Goal: Information Seeking & Learning: Learn about a topic

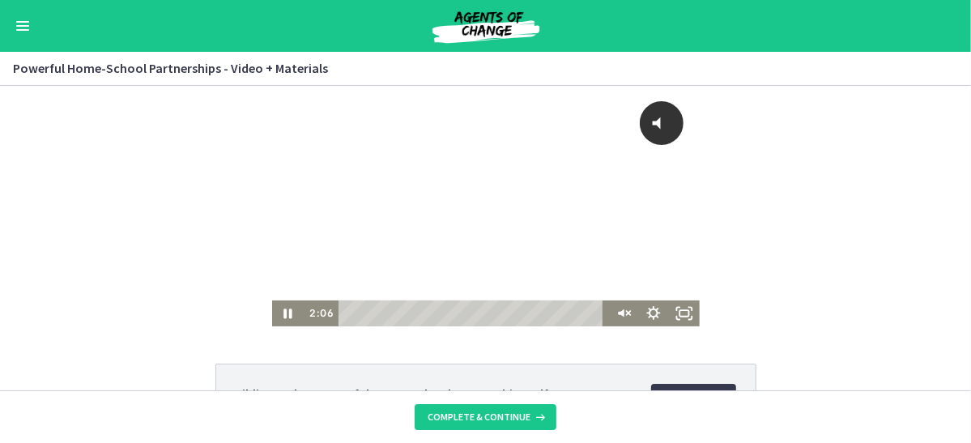
click at [252, 295] on div "Click for sound @keyframes VOLUME_SMALL_WAVE_FLASH { 0% { opacity: 0; } 33% { o…" at bounding box center [485, 205] width 971 height 241
click at [621, 306] on icon "Unmute" at bounding box center [622, 312] width 37 height 31
click at [286, 314] on icon "Pause" at bounding box center [288, 313] width 10 height 12
click at [278, 307] on icon "Play Video" at bounding box center [288, 312] width 37 height 31
click at [285, 308] on icon "Pause" at bounding box center [287, 312] width 37 height 31
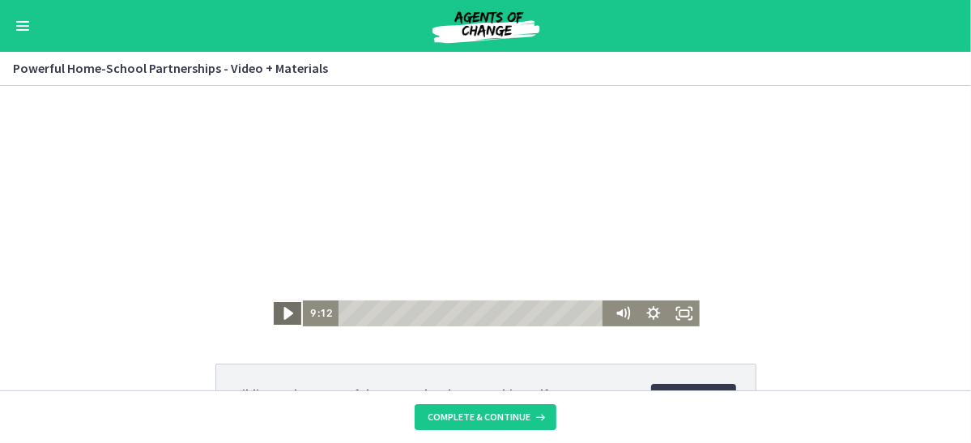
click at [283, 317] on icon "Play Video" at bounding box center [288, 312] width 37 height 31
click at [275, 314] on icon "Pause" at bounding box center [287, 312] width 37 height 31
click at [292, 316] on icon "Play Video" at bounding box center [288, 313] width 31 height 26
click at [689, 314] on rect "Fullscreen" at bounding box center [684, 312] width 11 height 7
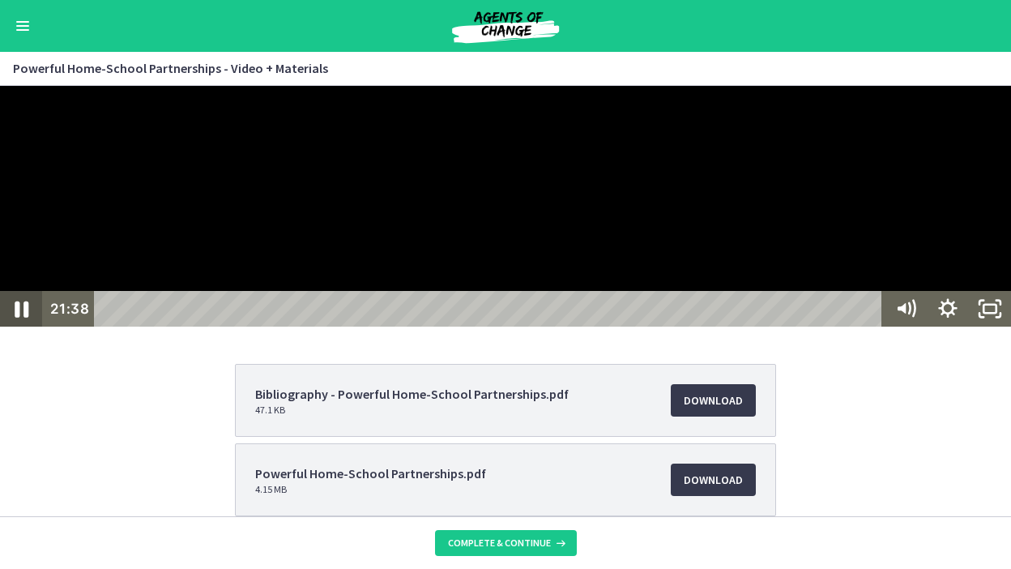
click at [28, 331] on icon "Pause" at bounding box center [21, 309] width 50 height 43
click at [28, 331] on icon "Play Video" at bounding box center [23, 309] width 50 height 43
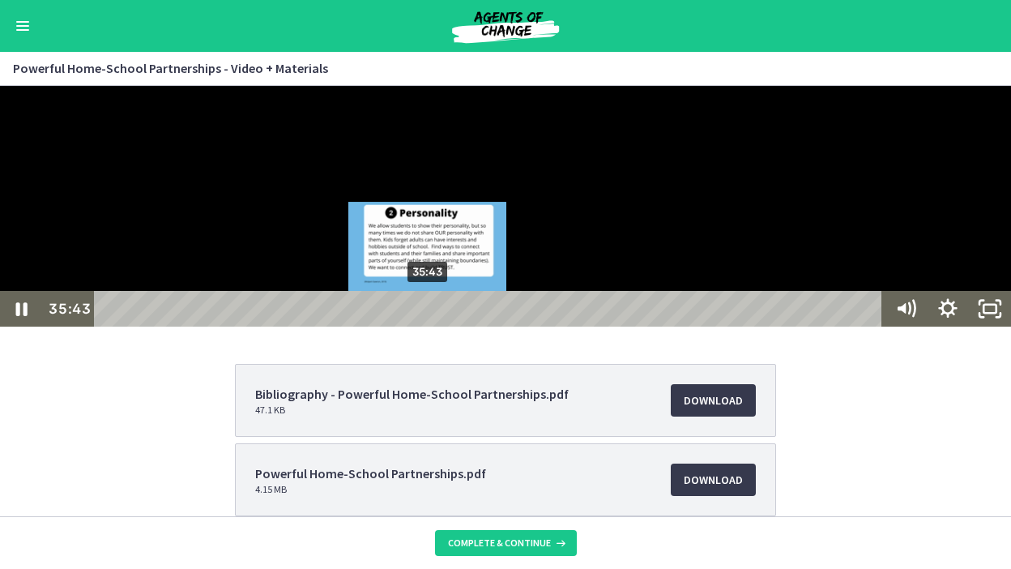
click at [429, 326] on div "35:43" at bounding box center [490, 309] width 771 height 36
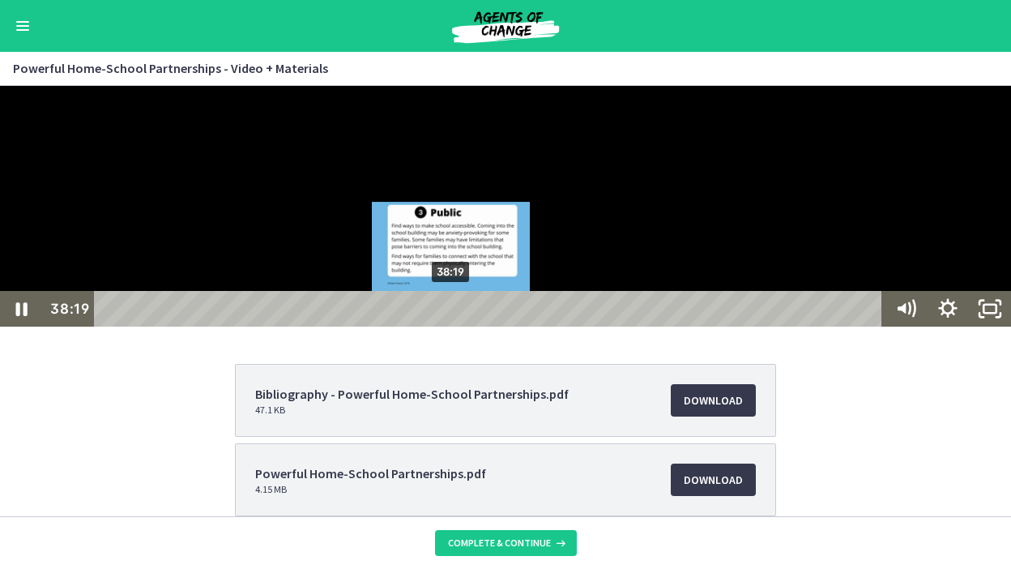
click at [452, 326] on div "38:19" at bounding box center [490, 309] width 771 height 36
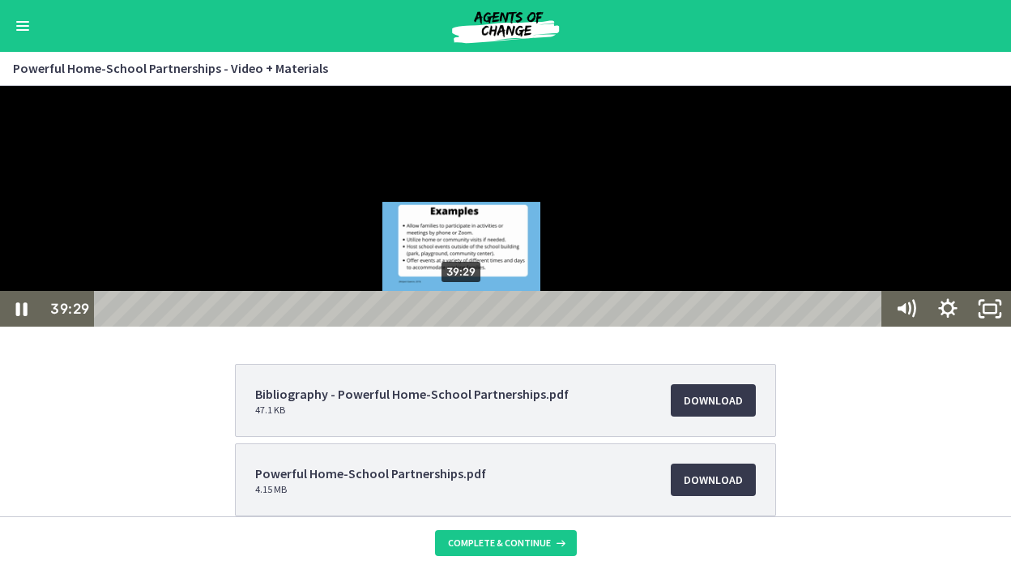
click at [463, 326] on div "39:29" at bounding box center [490, 309] width 771 height 36
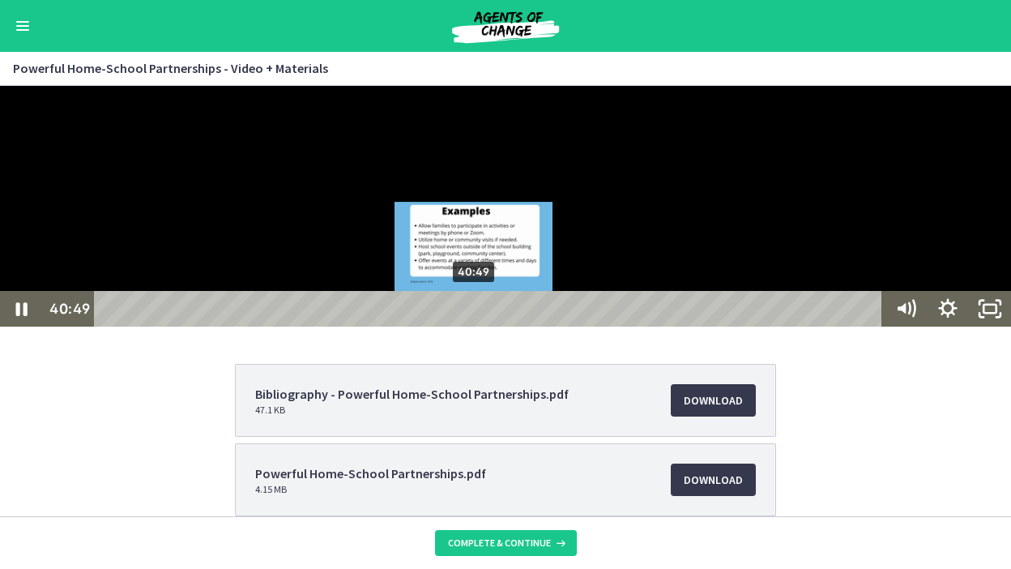
click at [475, 326] on div "40:49" at bounding box center [490, 309] width 771 height 36
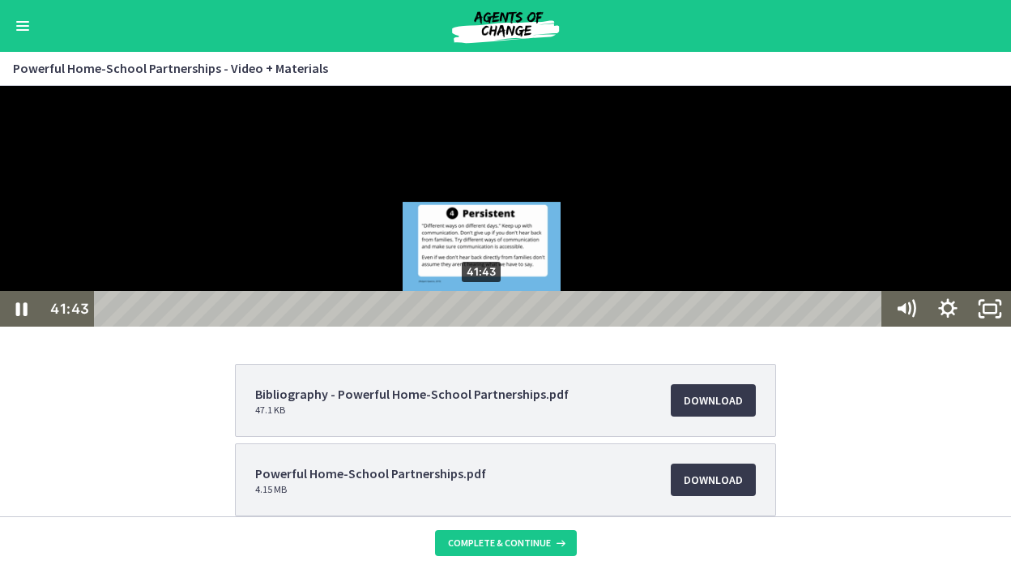
click at [483, 326] on div "41:43" at bounding box center [490, 309] width 771 height 36
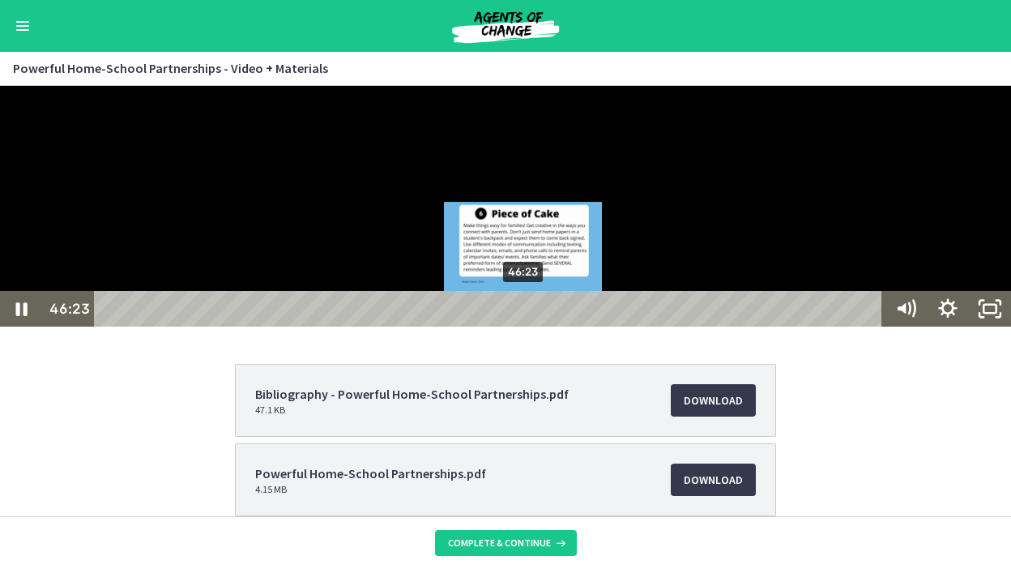
click at [525, 326] on div "46:23" at bounding box center [490, 309] width 771 height 36
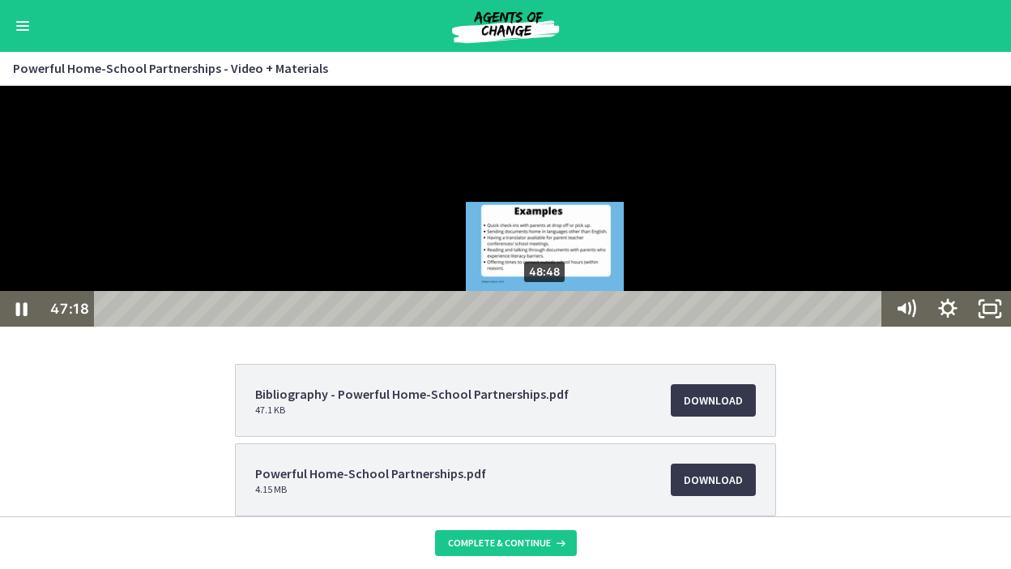
click at [547, 326] on div "48:48" at bounding box center [490, 309] width 771 height 36
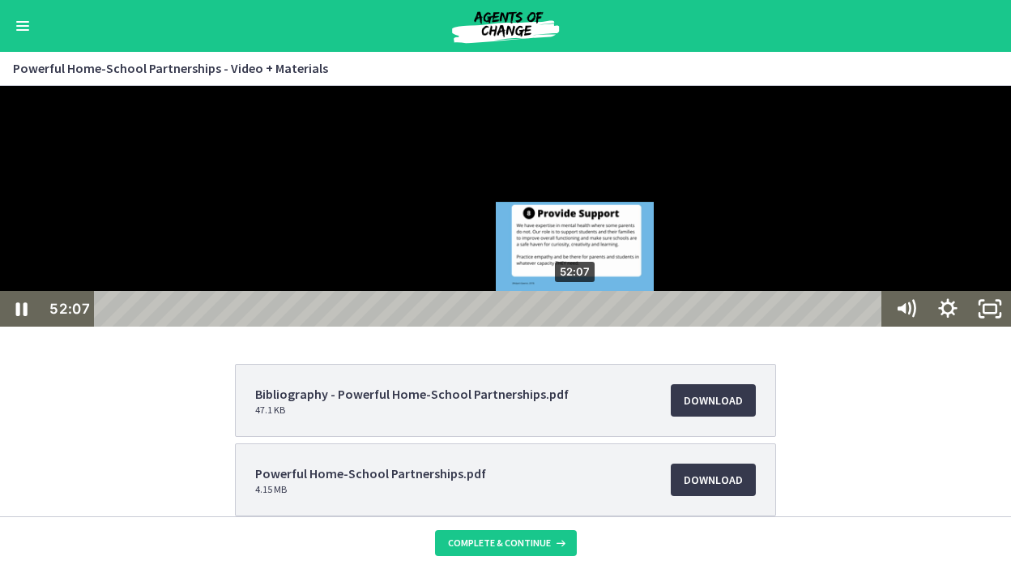
click at [577, 326] on div "52:07" at bounding box center [490, 309] width 771 height 36
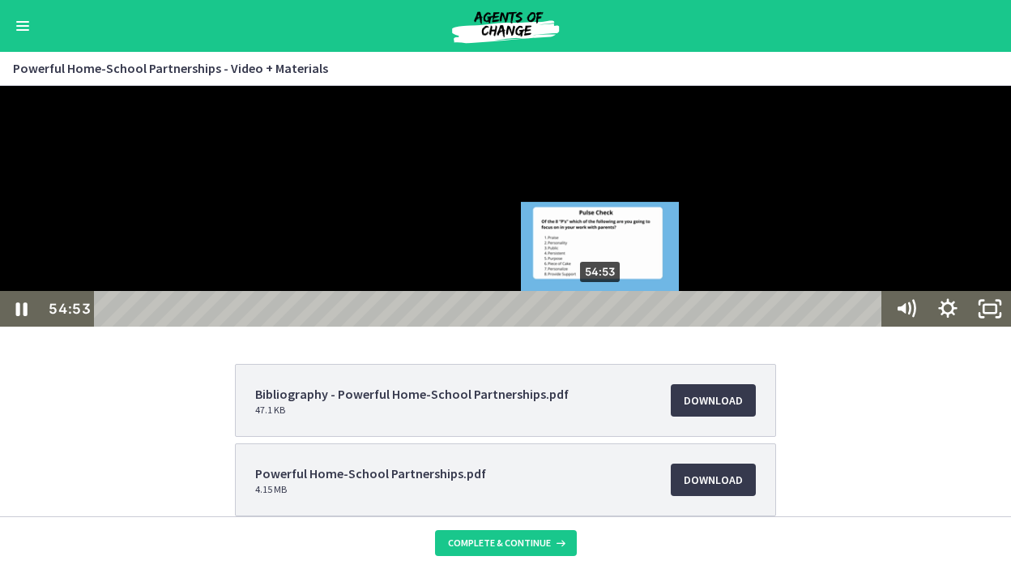
click at [602, 326] on div "54:53" at bounding box center [490, 309] width 771 height 36
click at [603, 315] on div "Playbar" at bounding box center [601, 309] width 12 height 12
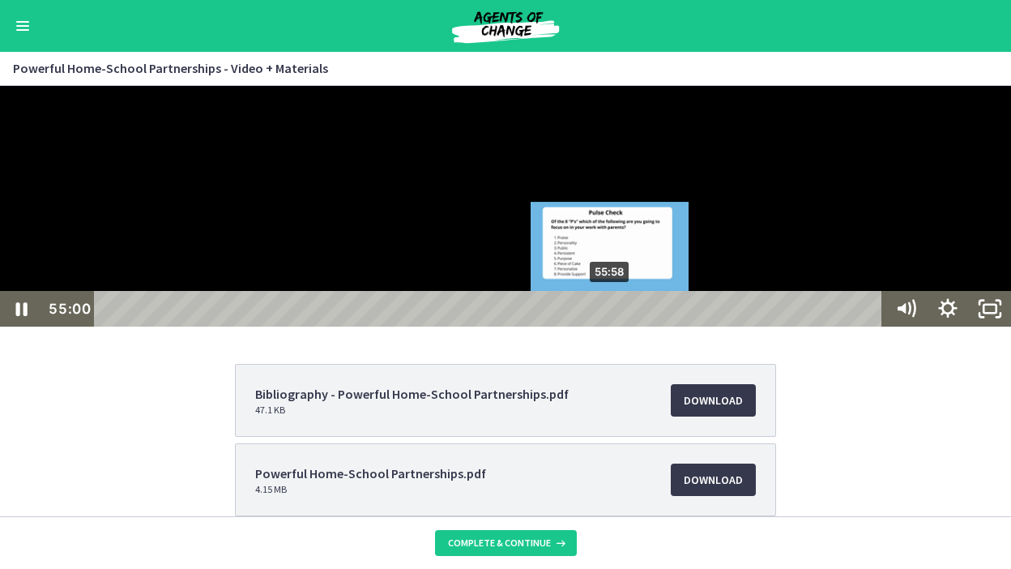
click at [612, 326] on div "55:58" at bounding box center [490, 309] width 771 height 36
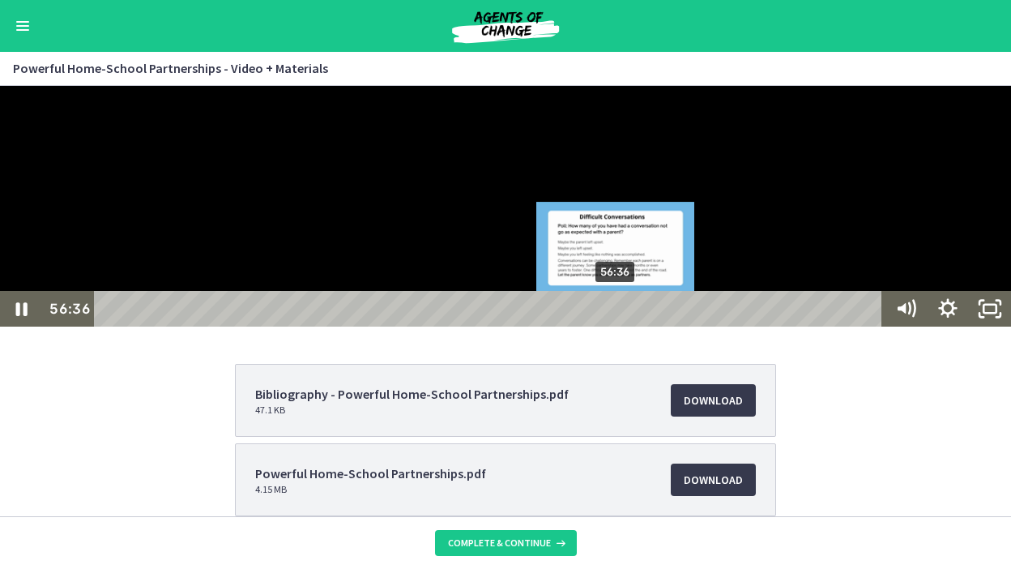
click at [617, 326] on div "56:36" at bounding box center [490, 309] width 771 height 36
click at [624, 326] on div "57:19" at bounding box center [490, 309] width 771 height 36
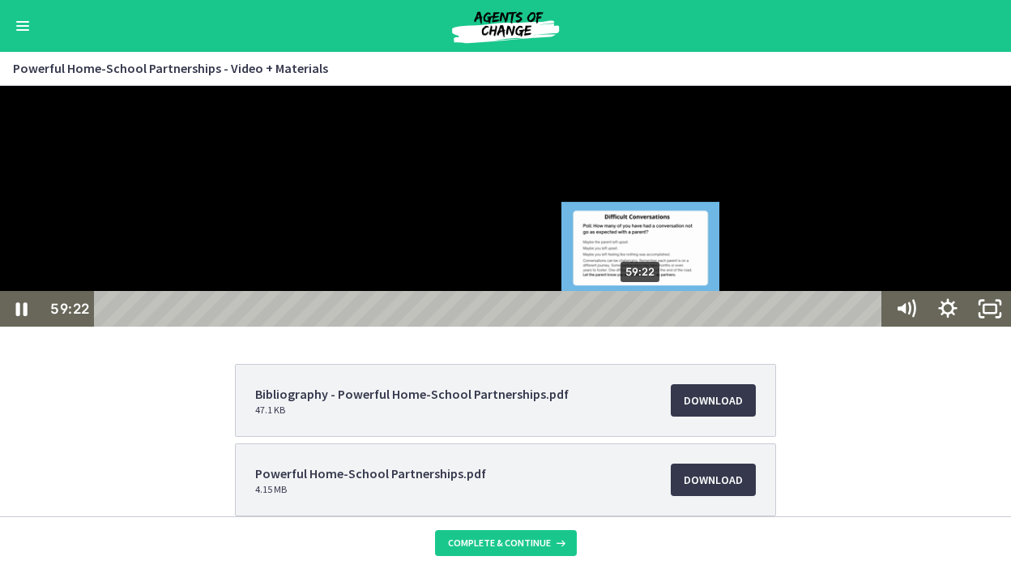
click at [642, 326] on div "59:22" at bounding box center [490, 309] width 771 height 36
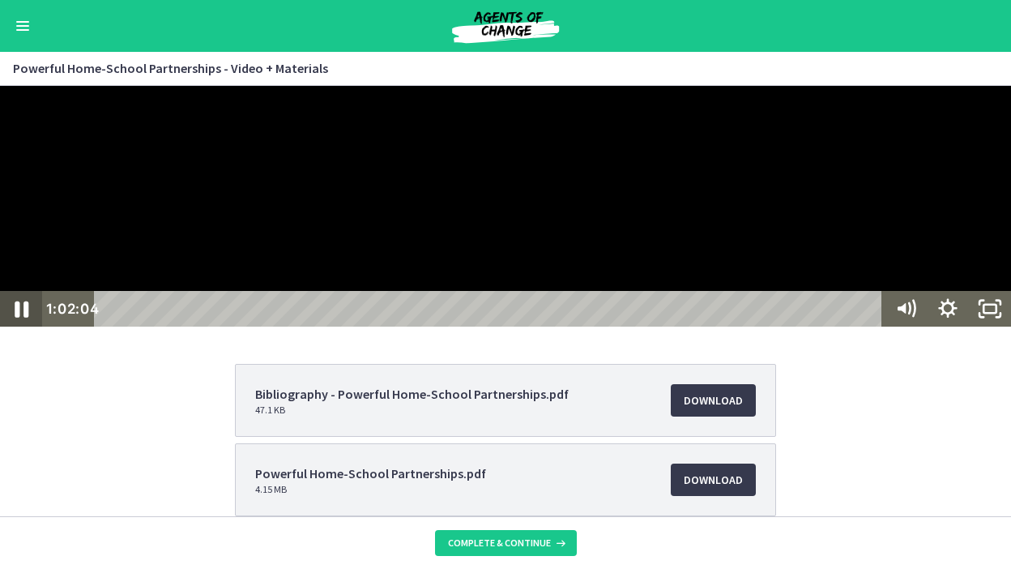
click at [17, 331] on icon "Pause" at bounding box center [21, 309] width 50 height 43
click at [27, 318] on icon "Play Video" at bounding box center [23, 309] width 13 height 18
click at [27, 318] on icon "Pause" at bounding box center [22, 309] width 14 height 16
click at [20, 318] on icon "Play Video" at bounding box center [23, 309] width 13 height 18
click at [19, 331] on icon "Pause" at bounding box center [21, 309] width 50 height 43
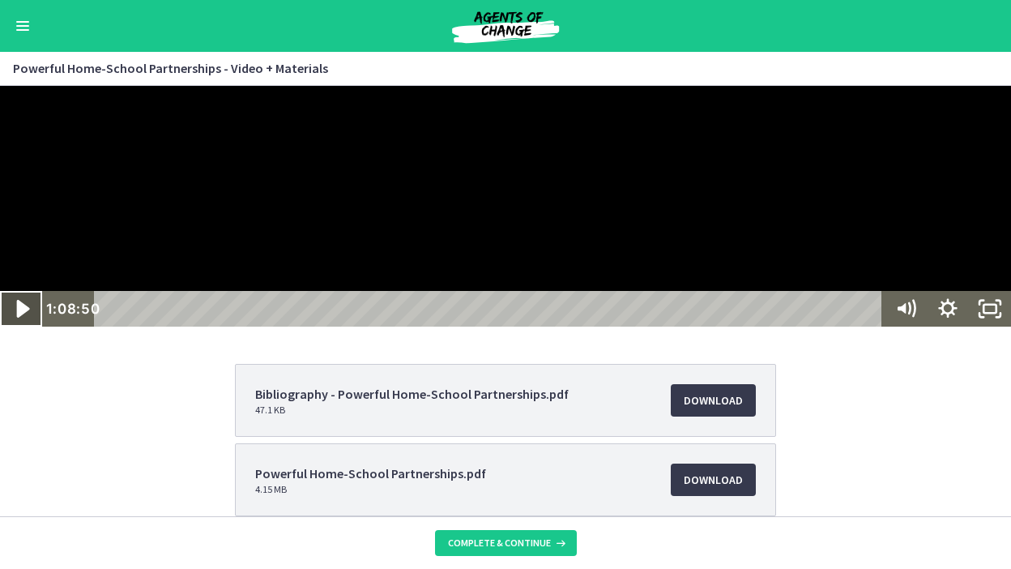
click at [14, 331] on icon "Play Video" at bounding box center [23, 309] width 50 height 43
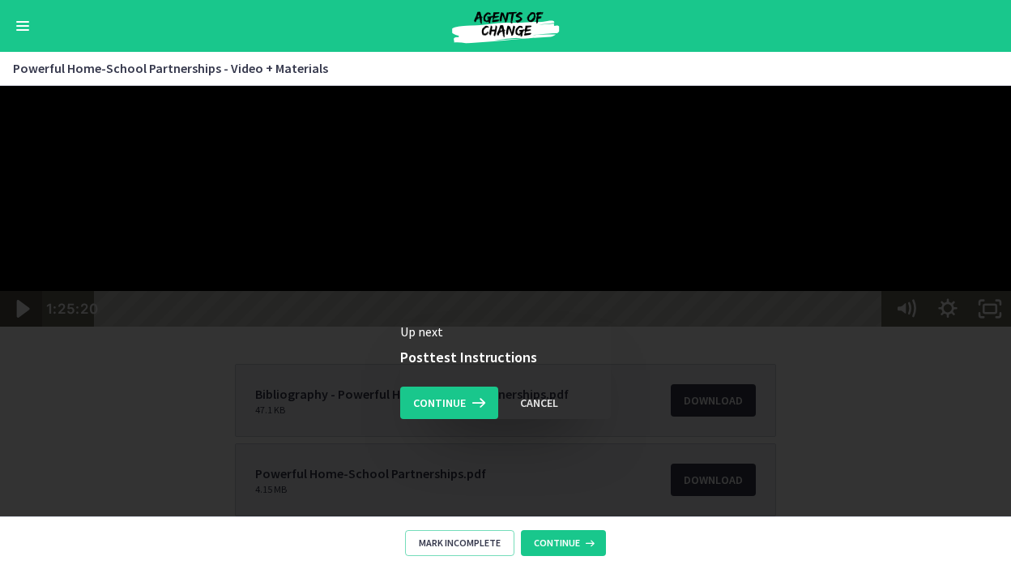
click at [30, 331] on icon "Play Video" at bounding box center [23, 309] width 50 height 43
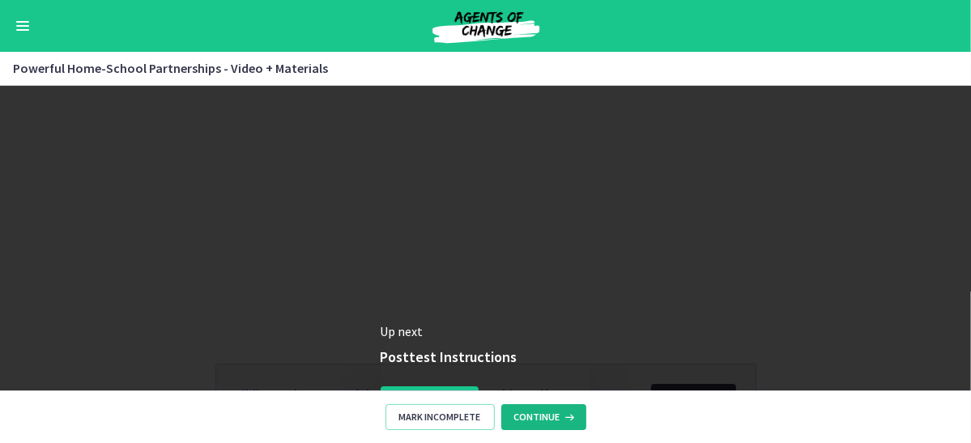
click at [541, 419] on span "Continue" at bounding box center [537, 417] width 46 height 13
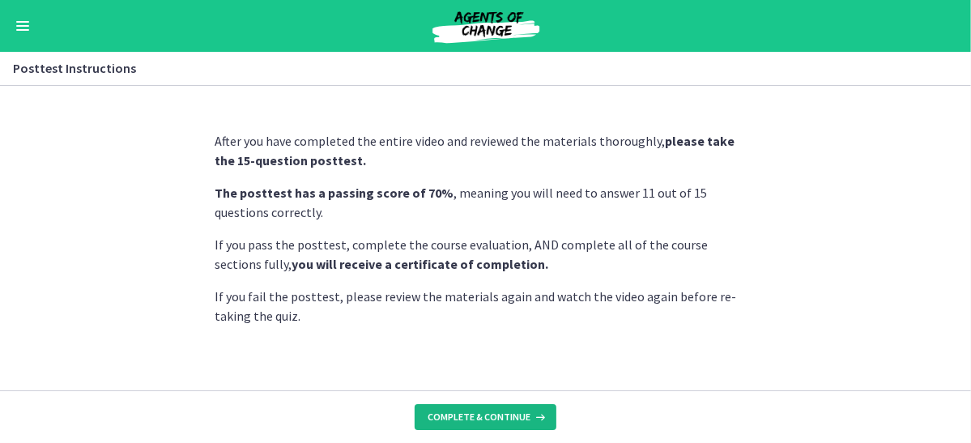
click at [541, 419] on icon at bounding box center [539, 417] width 16 height 13
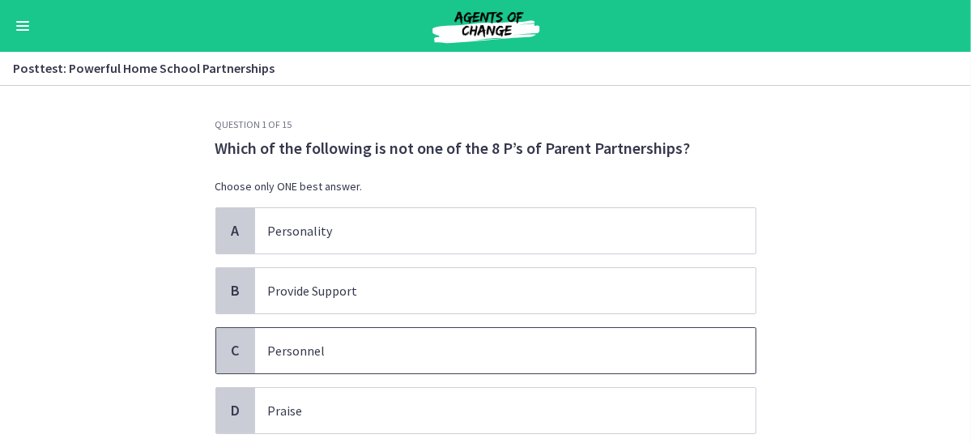
click at [231, 343] on span "C" at bounding box center [235, 350] width 19 height 19
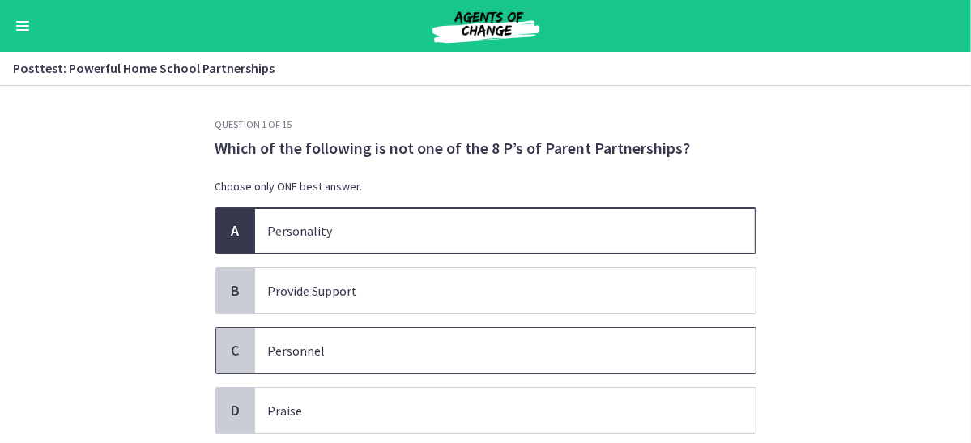
click at [231, 343] on span "C" at bounding box center [235, 350] width 19 height 19
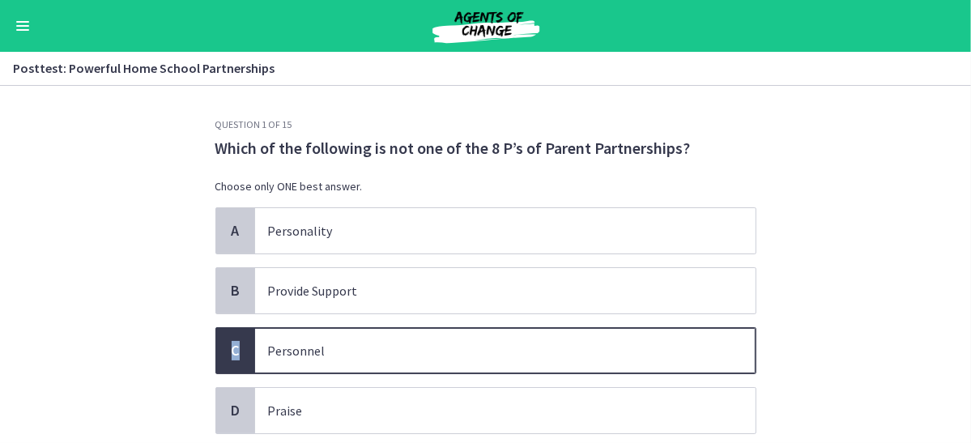
click at [231, 343] on span "C" at bounding box center [235, 350] width 19 height 19
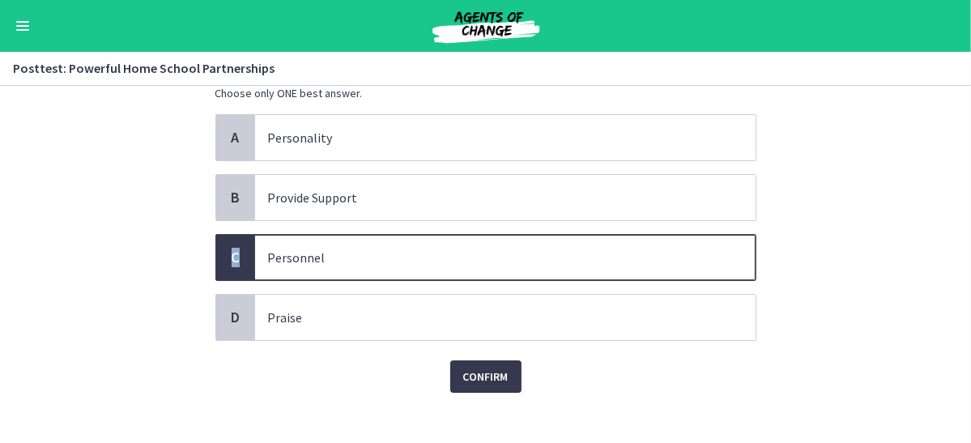
scroll to position [91, 0]
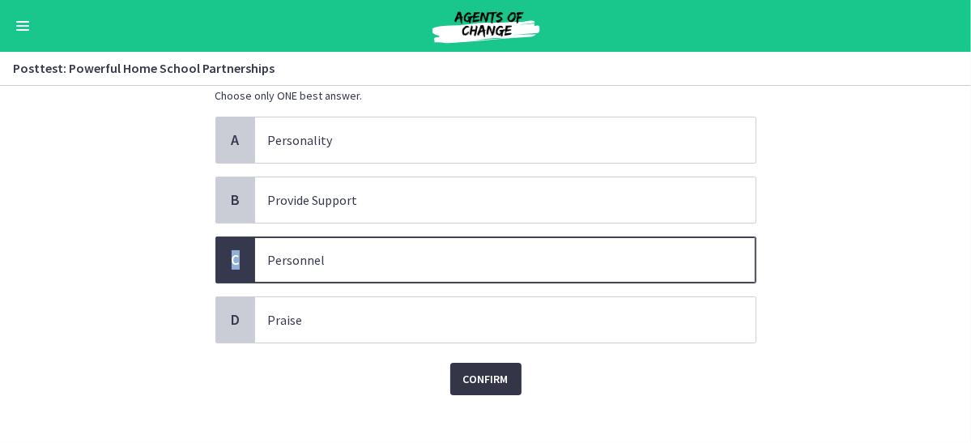
click at [498, 379] on span "Confirm" at bounding box center [485, 378] width 45 height 19
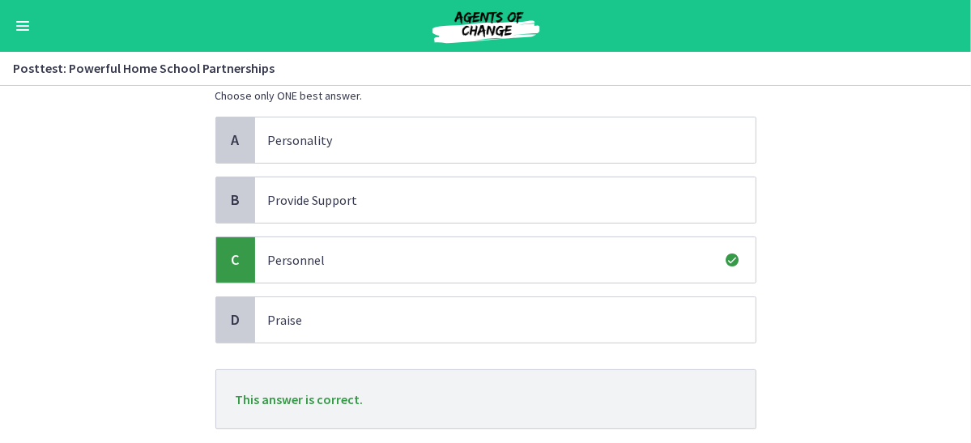
click at [847, 343] on section "Question 1 of 15 Which of the following is not one of the 8 P’s of Parent Partn…" at bounding box center [485, 264] width 971 height 357
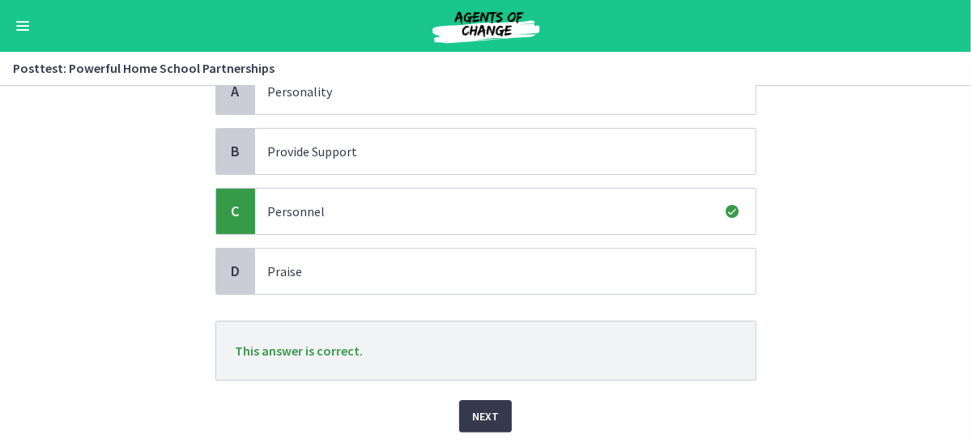
scroll to position [190, 0]
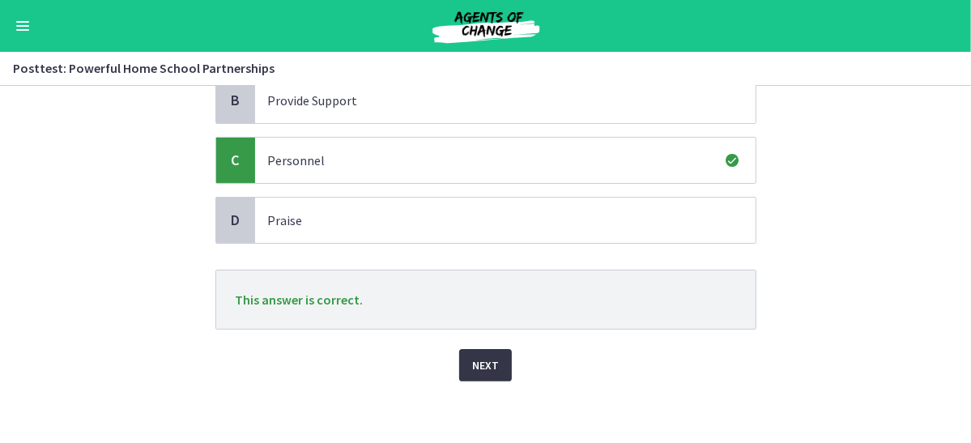
click at [480, 358] on span "Next" at bounding box center [485, 365] width 27 height 19
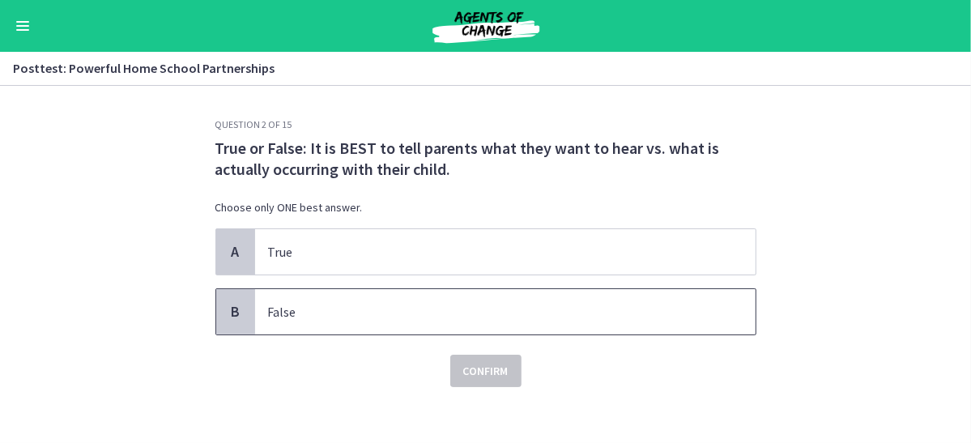
click at [362, 308] on p "False" at bounding box center [489, 311] width 442 height 19
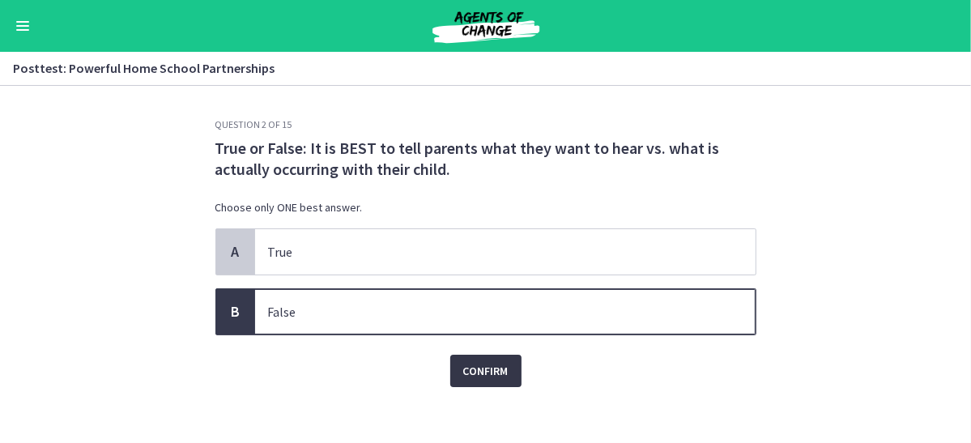
click at [507, 357] on button "Confirm" at bounding box center [485, 371] width 71 height 32
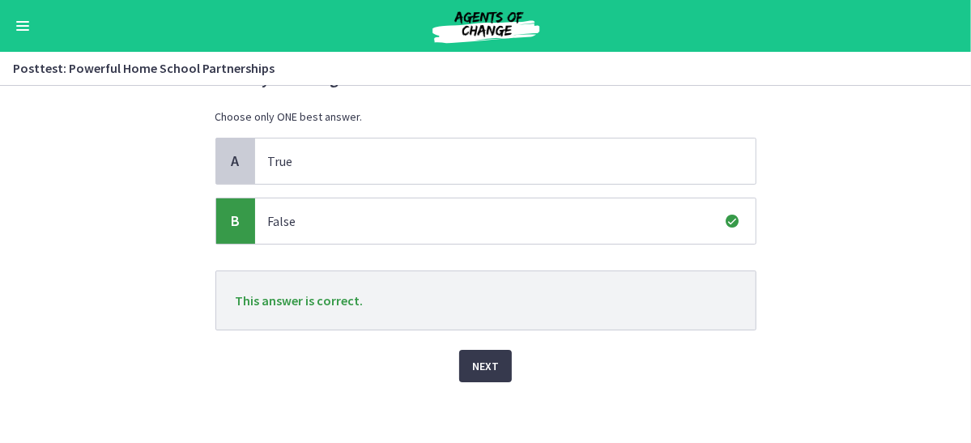
scroll to position [92, 0]
drag, startPoint x: 514, startPoint y: 371, endPoint x: 486, endPoint y: 366, distance: 28.8
click at [486, 366] on div "Next" at bounding box center [485, 355] width 541 height 52
click at [486, 366] on span "Next" at bounding box center [485, 364] width 27 height 19
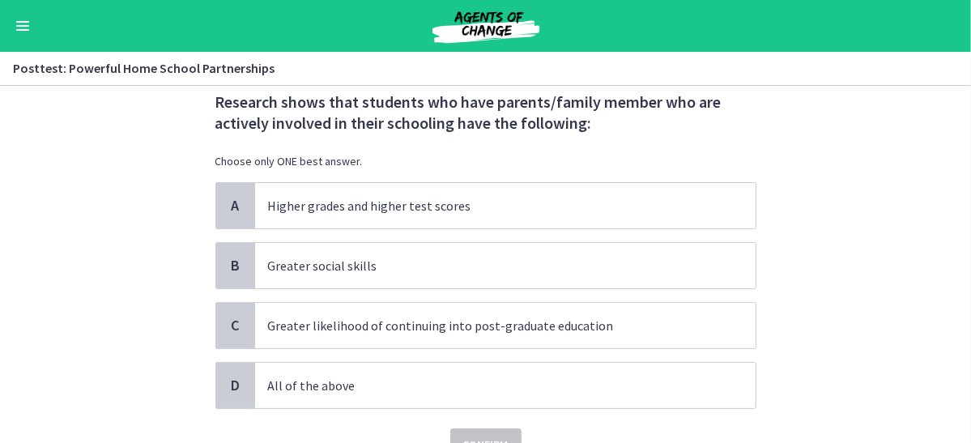
scroll to position [49, 0]
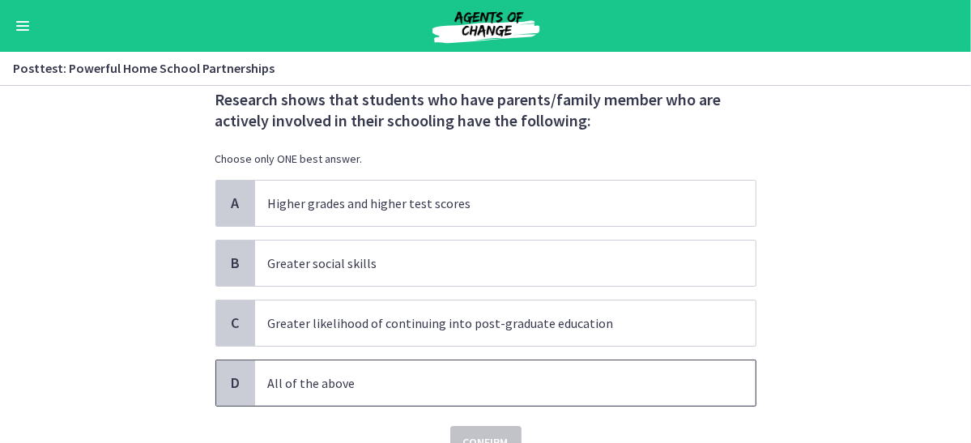
click at [308, 380] on p "All of the above" at bounding box center [489, 382] width 442 height 19
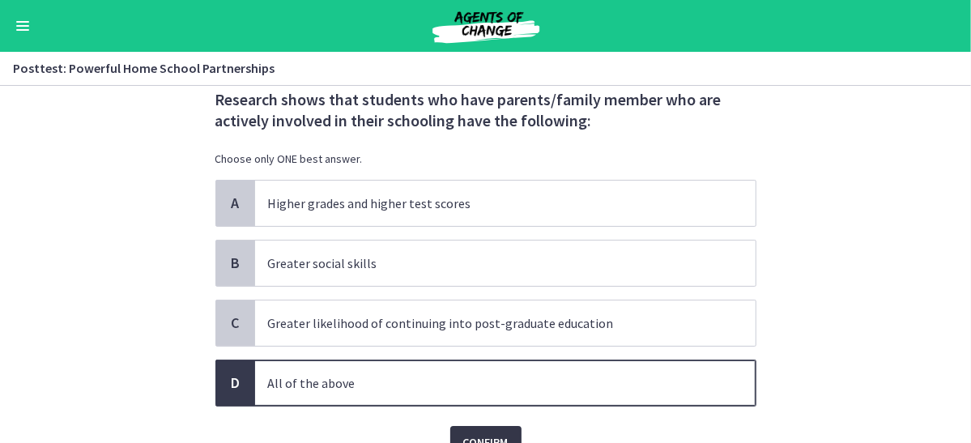
click at [488, 437] on span "Confirm" at bounding box center [485, 442] width 45 height 19
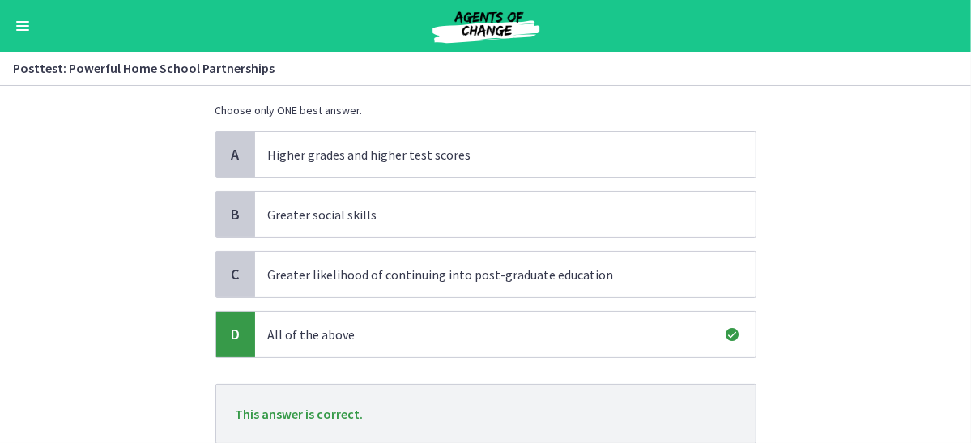
scroll to position [211, 0]
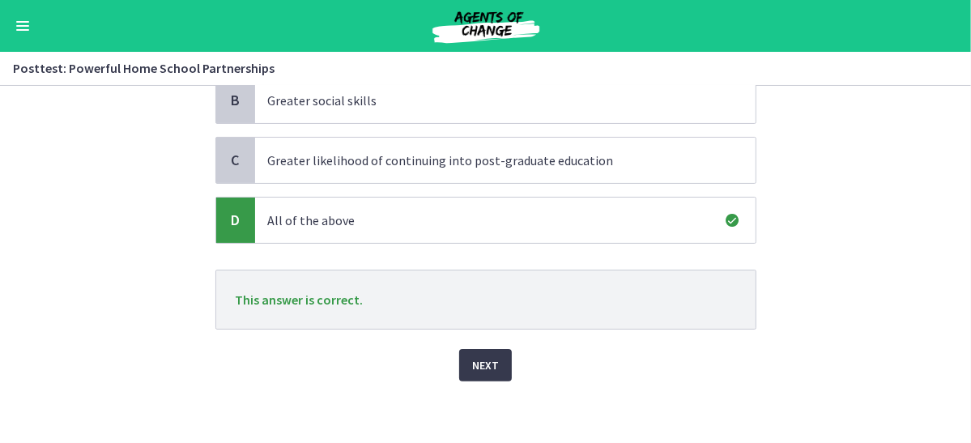
drag, startPoint x: 483, startPoint y: 344, endPoint x: 476, endPoint y: 381, distance: 37.0
click at [476, 232] on div "Question 3 of 15 Research shows that students who have parents/family member wh…" at bounding box center [486, 69] width 567 height 325
drag, startPoint x: 476, startPoint y: 381, endPoint x: 476, endPoint y: 370, distance: 10.5
click at [476, 232] on div "Question 3 of 15 Research shows that students who have parents/family member wh…" at bounding box center [486, 69] width 567 height 325
click at [476, 370] on span "Next" at bounding box center [485, 365] width 27 height 19
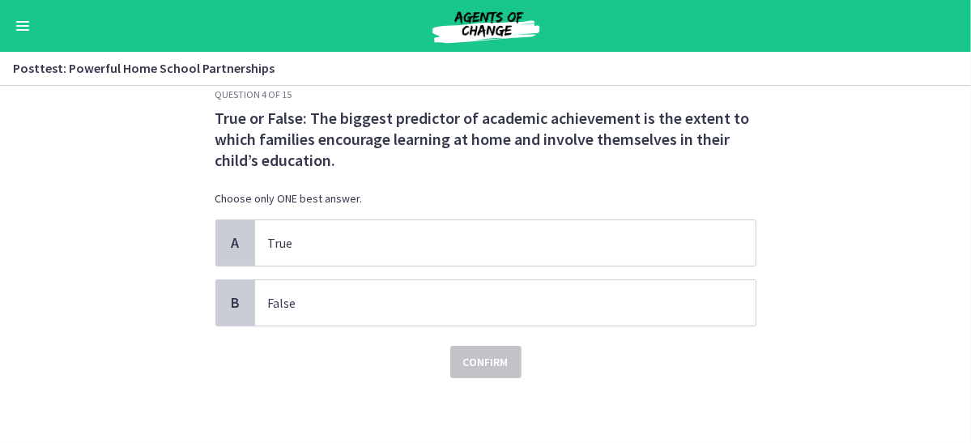
scroll to position [0, 0]
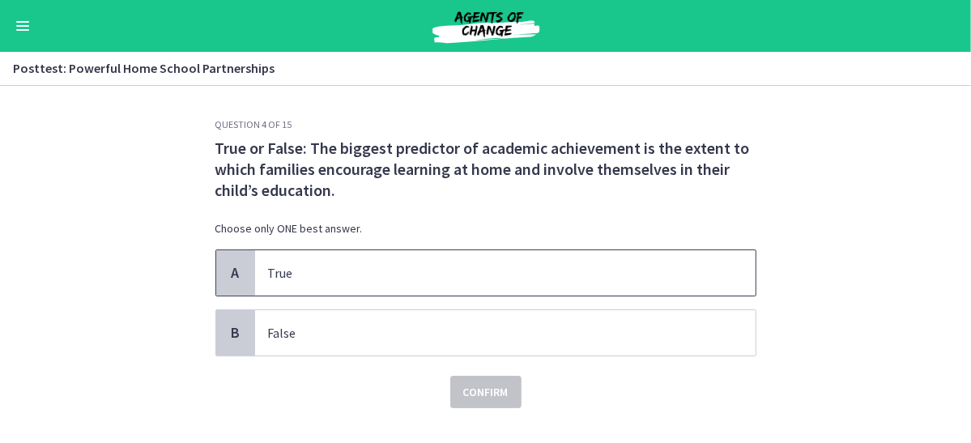
click at [377, 276] on p "True" at bounding box center [489, 272] width 442 height 19
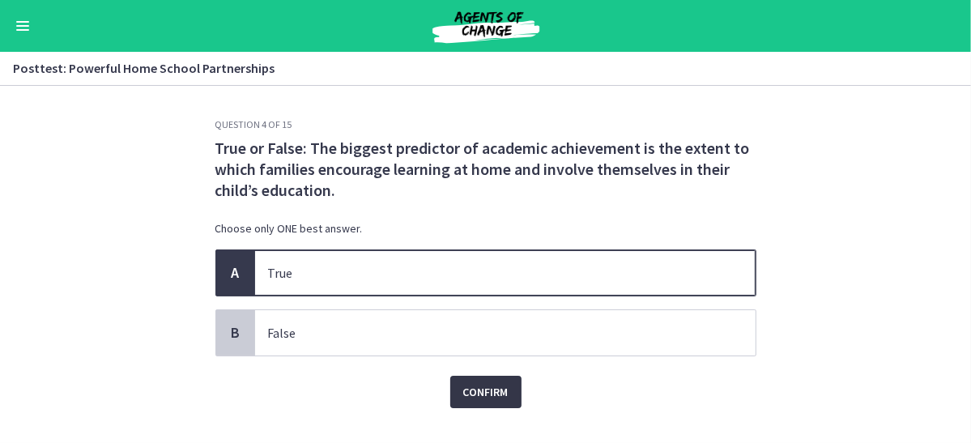
click at [478, 398] on span "Confirm" at bounding box center [485, 391] width 45 height 19
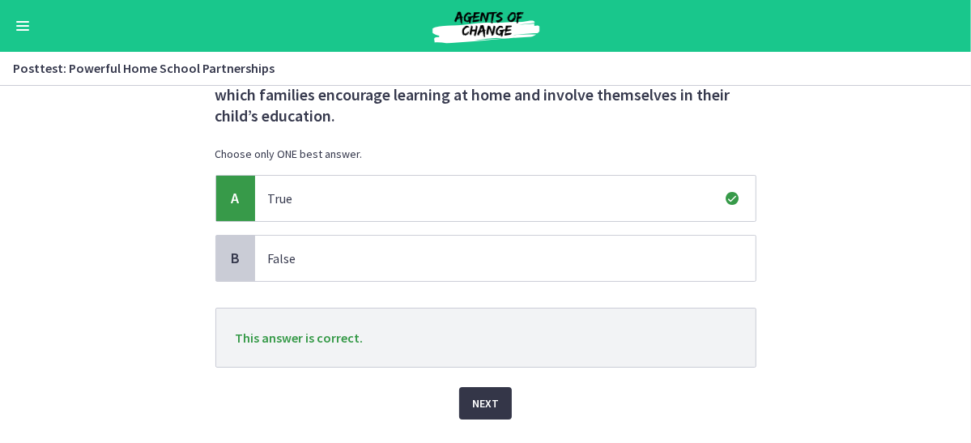
scroll to position [113, 0]
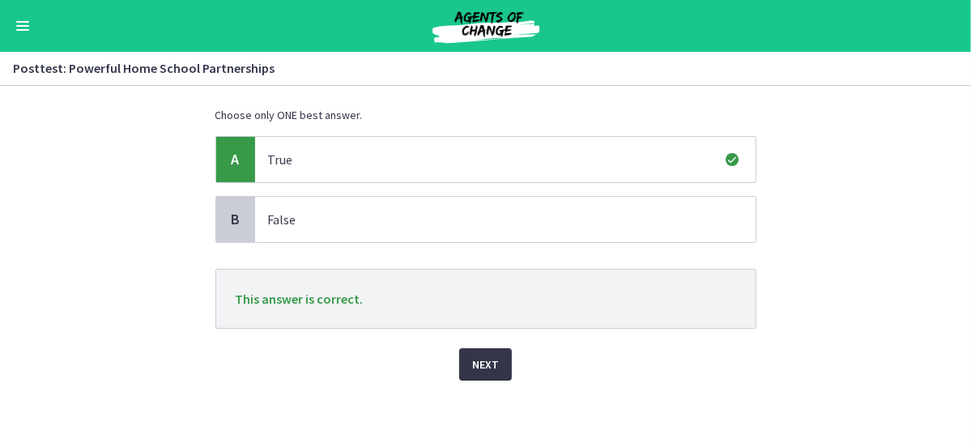
click at [478, 360] on span "Next" at bounding box center [485, 364] width 27 height 19
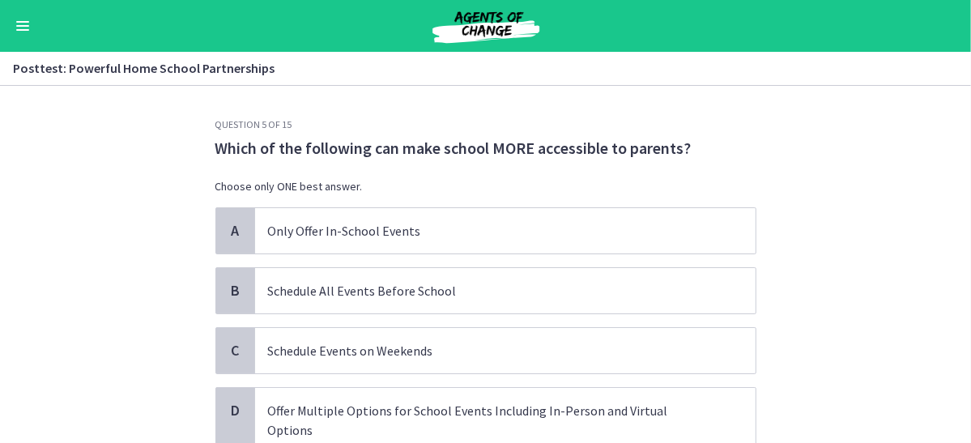
scroll to position [49, 0]
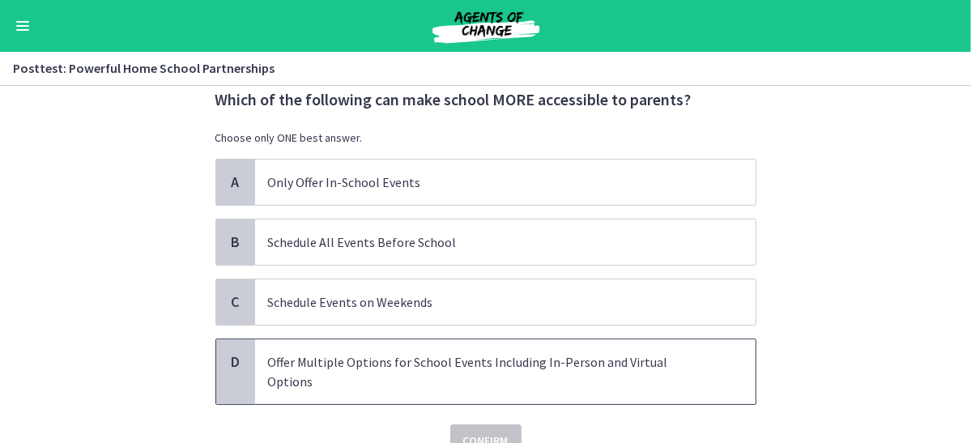
click at [395, 365] on p "Offer Multiple Options for School Events Including In-Person and Virtual Options" at bounding box center [489, 371] width 442 height 39
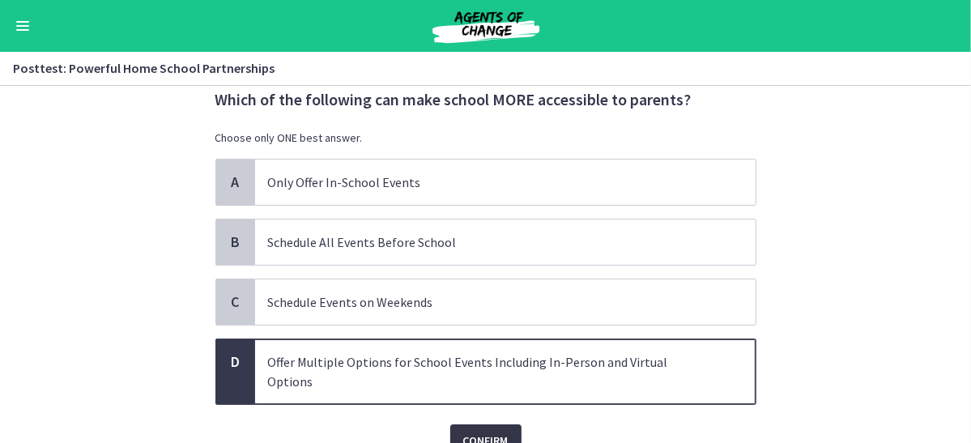
click at [469, 431] on span "Confirm" at bounding box center [485, 440] width 45 height 19
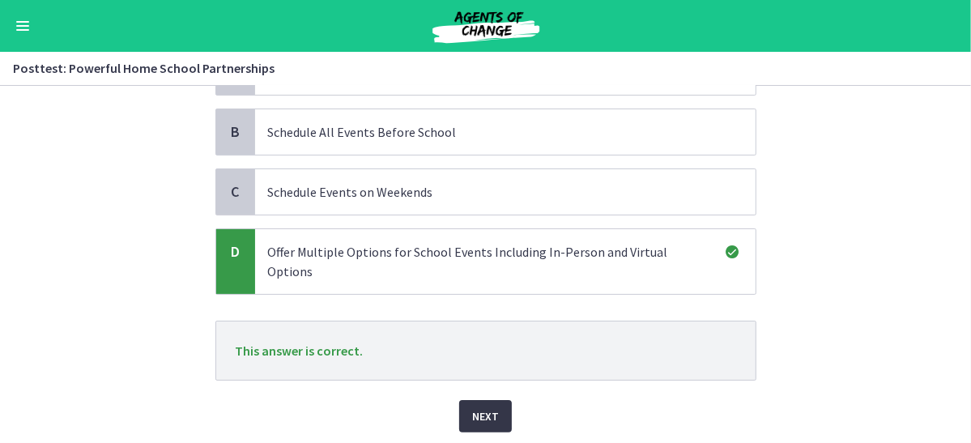
scroll to position [190, 0]
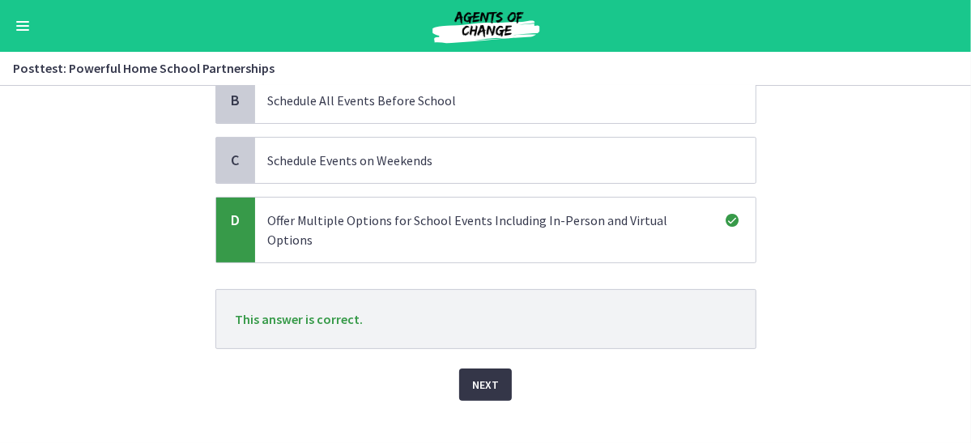
click at [506, 369] on button "Next" at bounding box center [485, 385] width 53 height 32
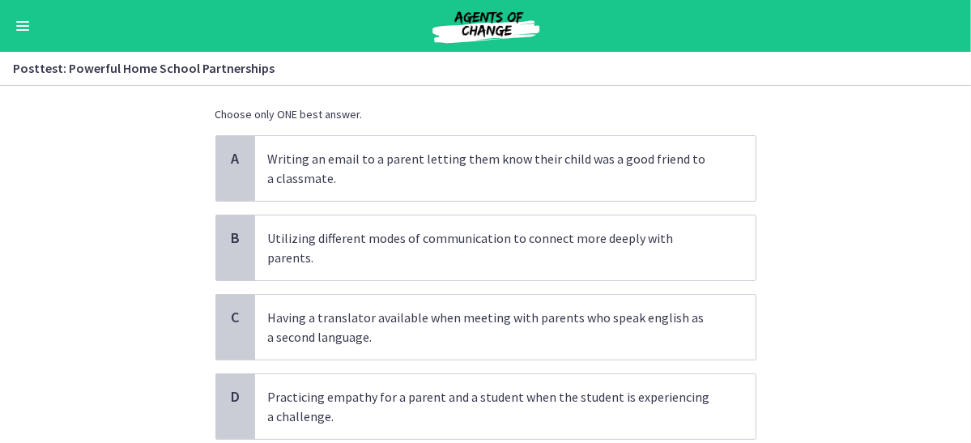
scroll to position [97, 0]
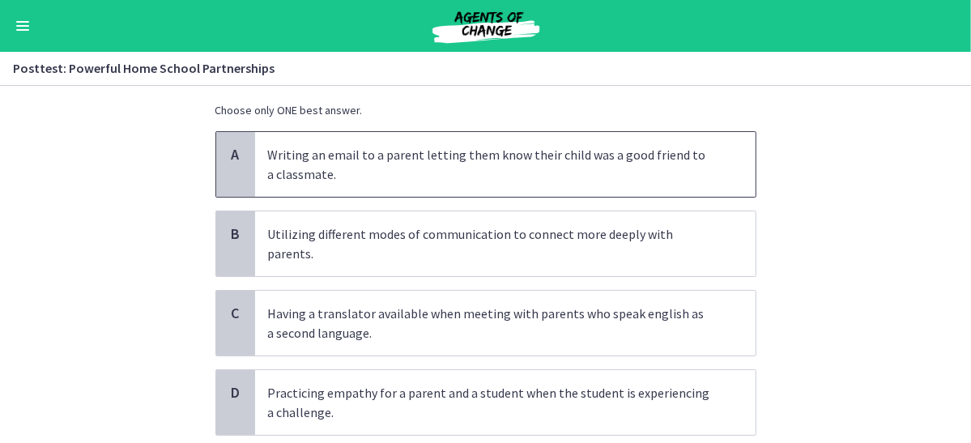
click at [470, 174] on p "Writing an email to a parent letting them know their child was a good friend to…" at bounding box center [489, 164] width 442 height 39
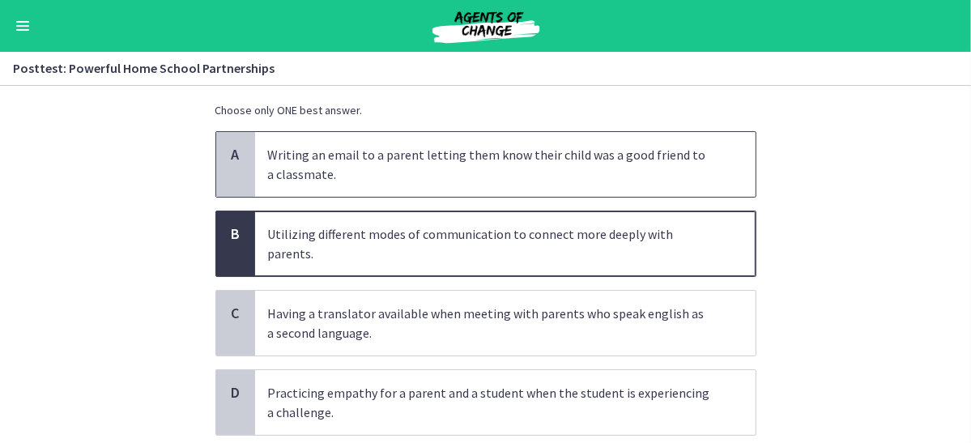
click at [470, 174] on p "Writing an email to a parent letting them know their child was a good friend to…" at bounding box center [489, 164] width 442 height 39
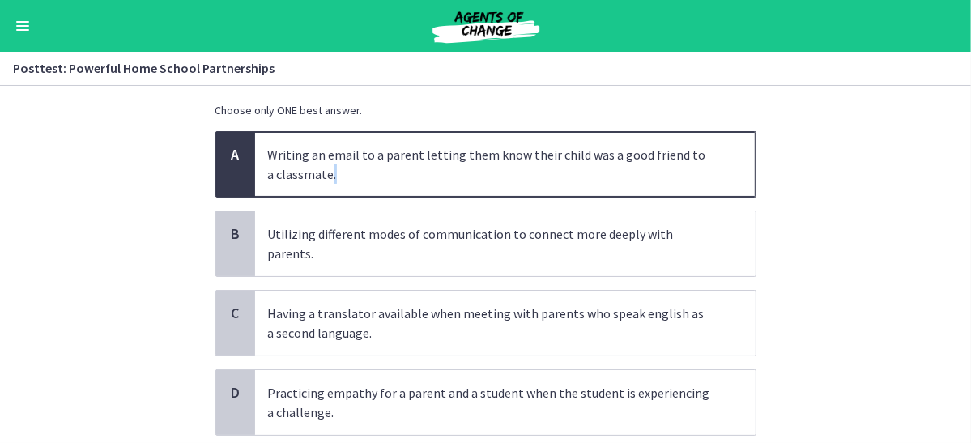
click at [470, 174] on p "Writing an email to a parent letting them know their child was a good friend to…" at bounding box center [489, 164] width 442 height 39
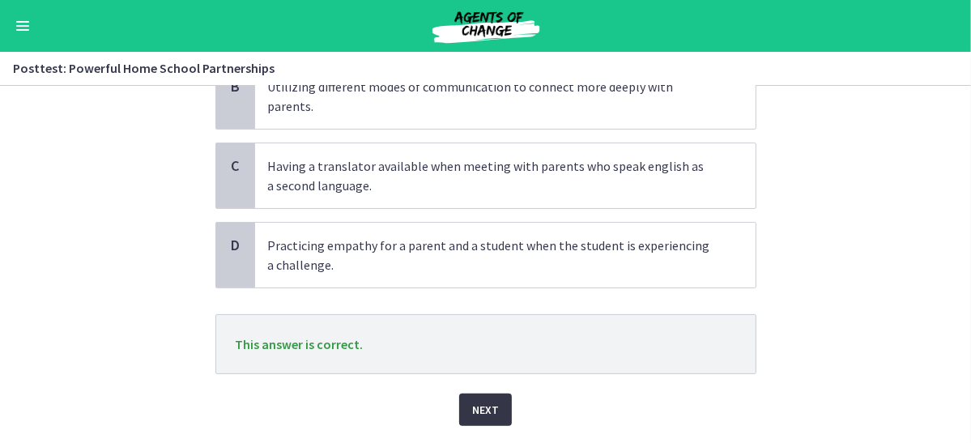
scroll to position [270, 0]
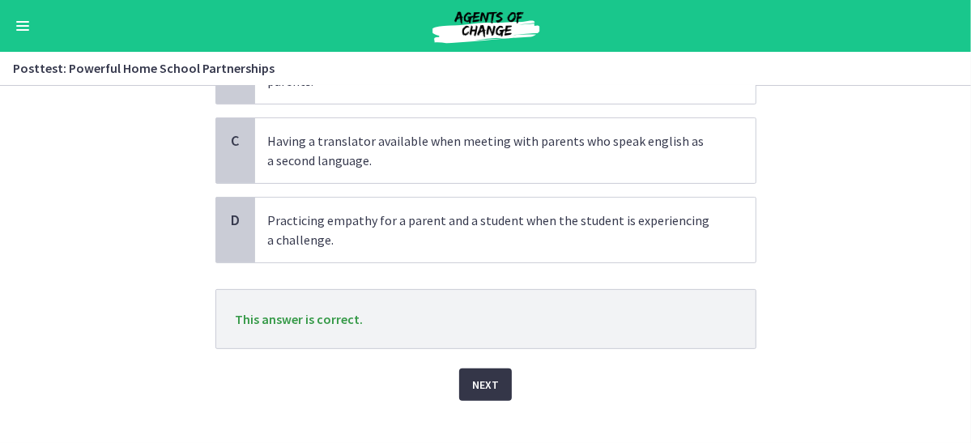
click at [485, 375] on span "Next" at bounding box center [485, 384] width 27 height 19
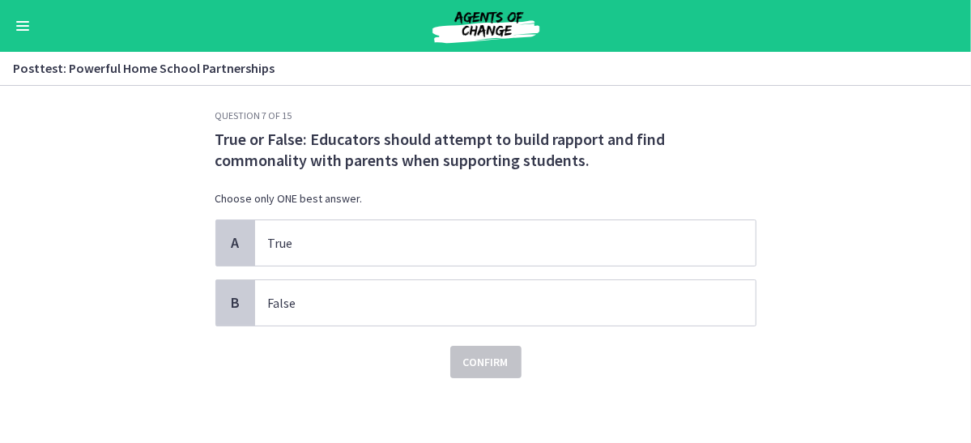
scroll to position [0, 0]
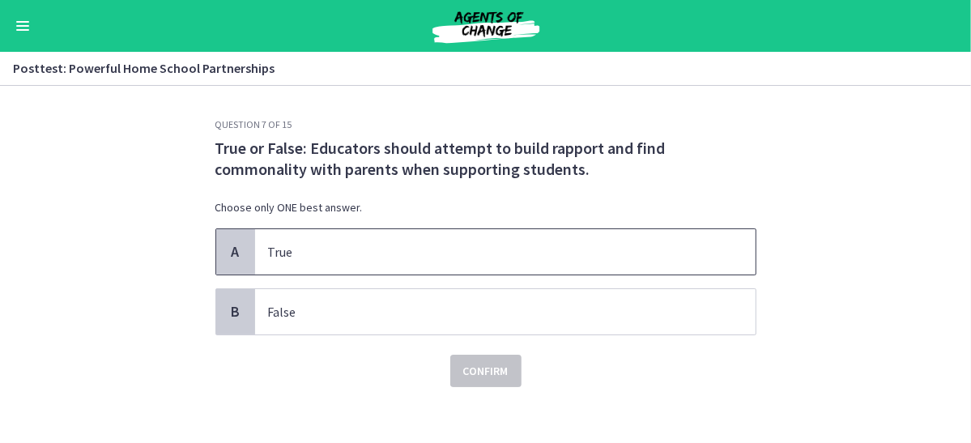
click at [375, 239] on span "True" at bounding box center [505, 251] width 501 height 45
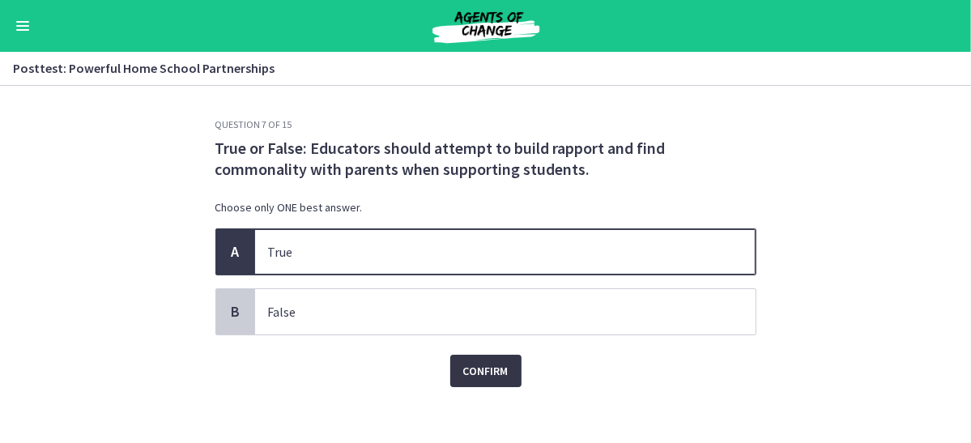
click at [469, 364] on span "Confirm" at bounding box center [485, 370] width 45 height 19
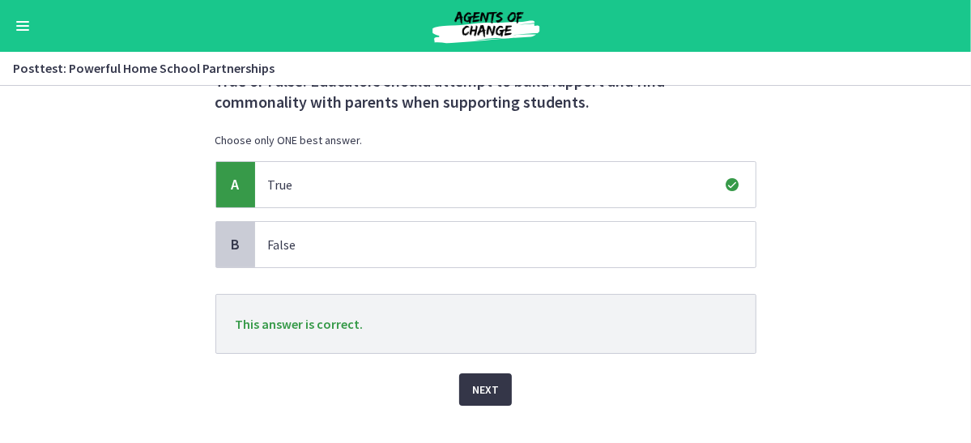
scroll to position [92, 0]
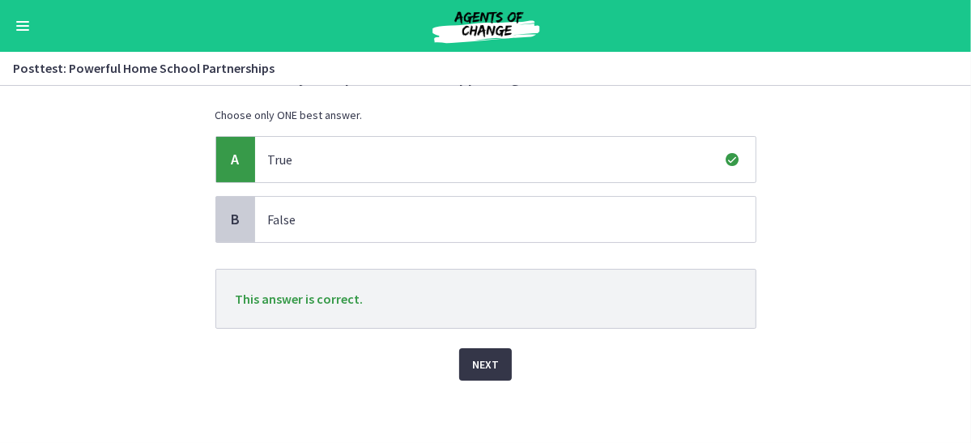
click at [486, 362] on span "Next" at bounding box center [485, 364] width 27 height 19
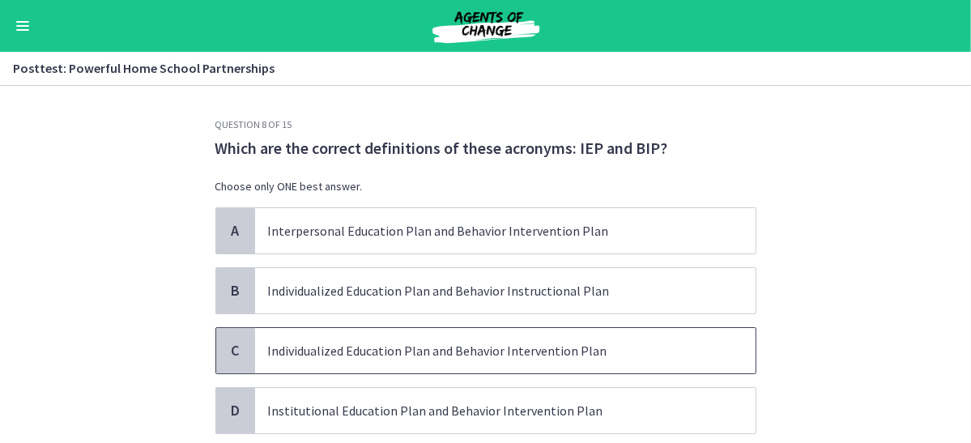
click at [459, 356] on p "Individualized Education Plan and Behavior Intervention Plan" at bounding box center [489, 350] width 442 height 19
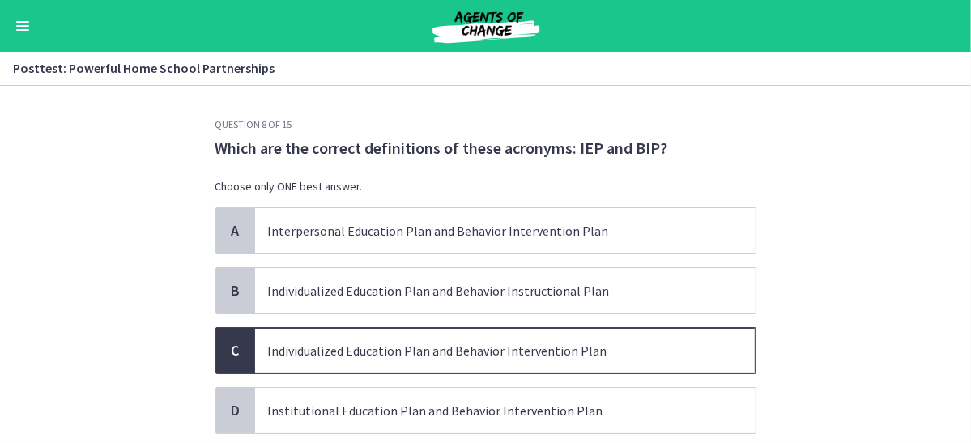
scroll to position [105, 0]
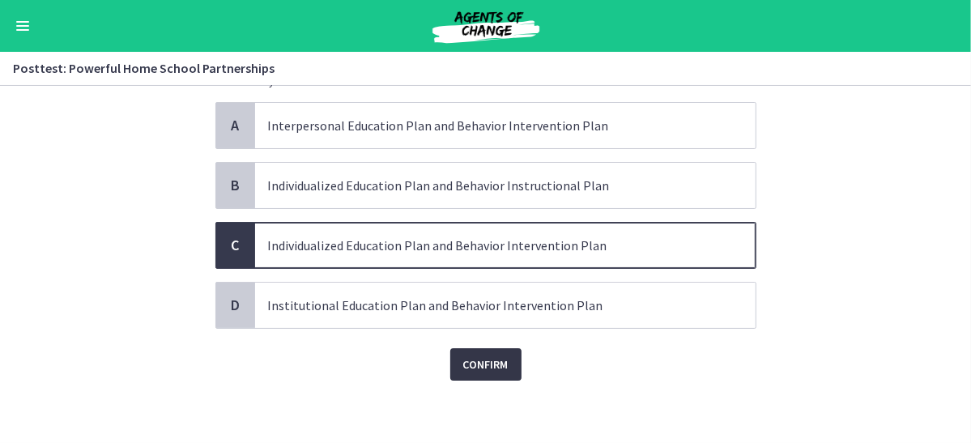
click at [473, 351] on button "Confirm" at bounding box center [485, 364] width 71 height 32
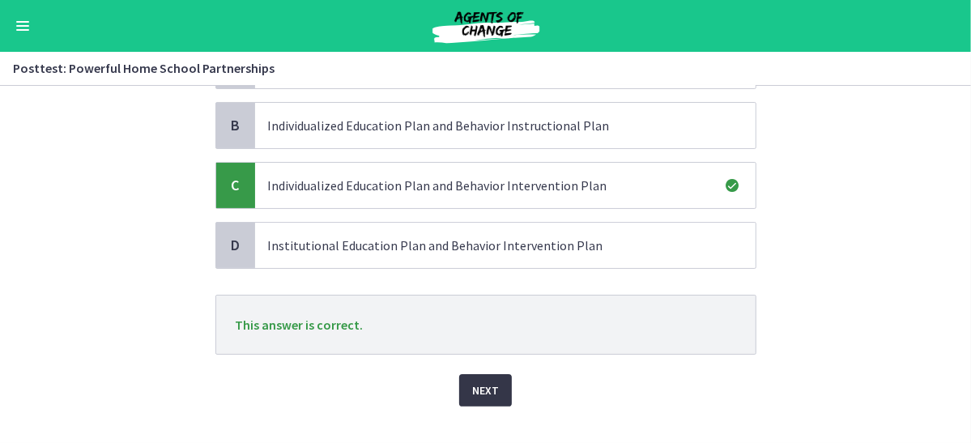
scroll to position [190, 0]
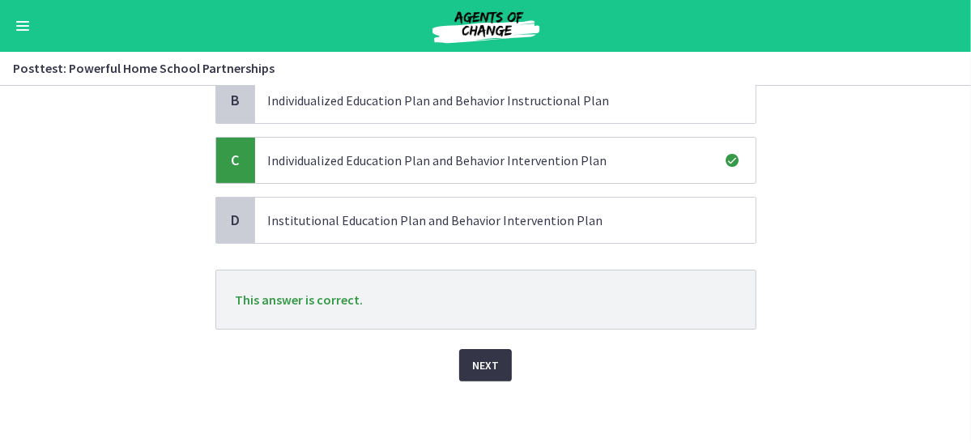
click at [475, 356] on span "Next" at bounding box center [485, 365] width 27 height 19
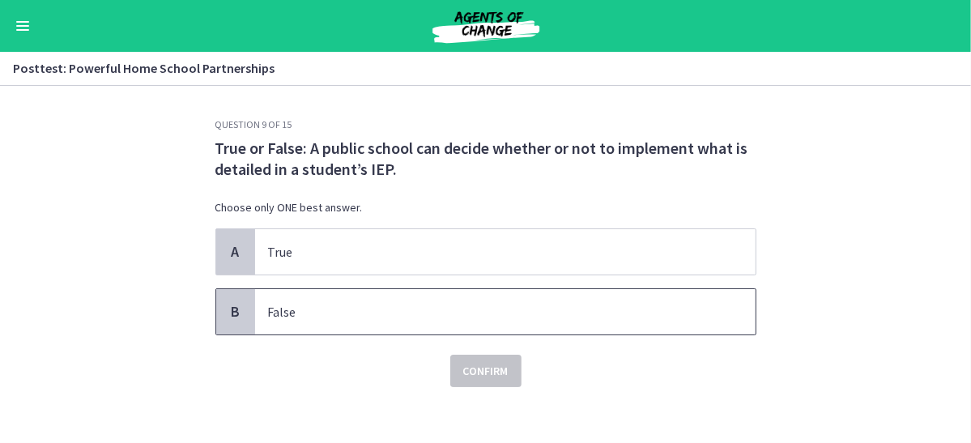
click at [403, 318] on p "False" at bounding box center [489, 311] width 442 height 19
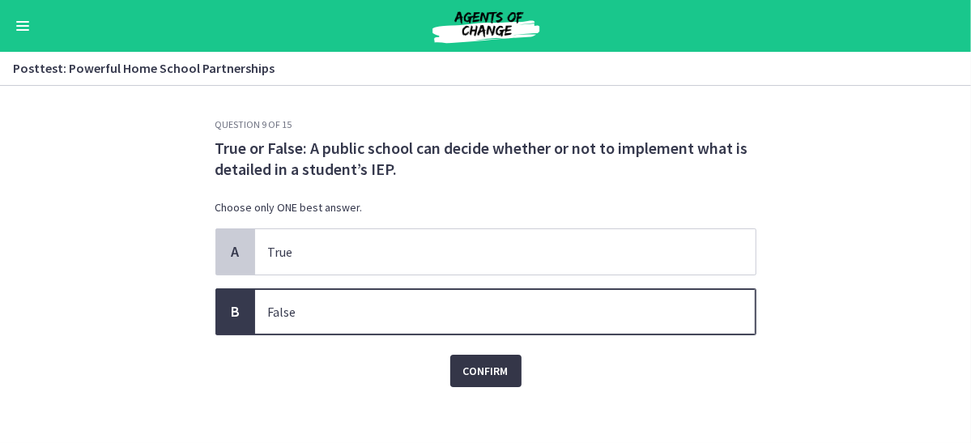
click at [470, 382] on button "Confirm" at bounding box center [485, 371] width 71 height 32
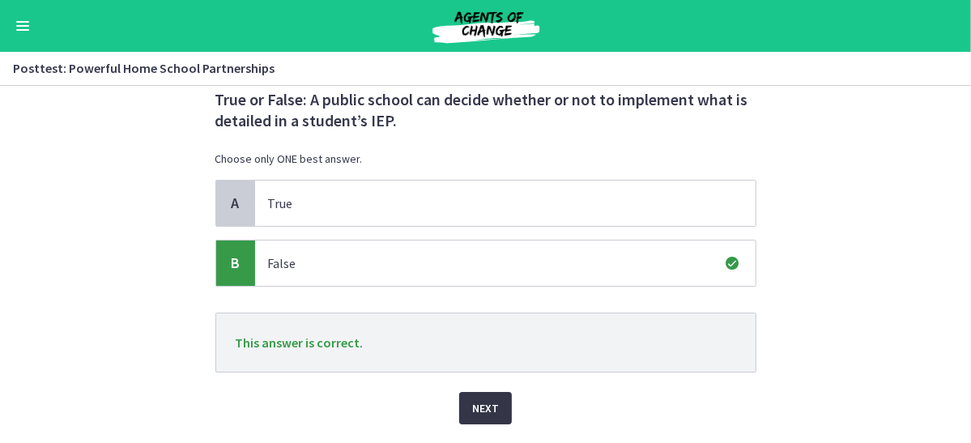
scroll to position [92, 0]
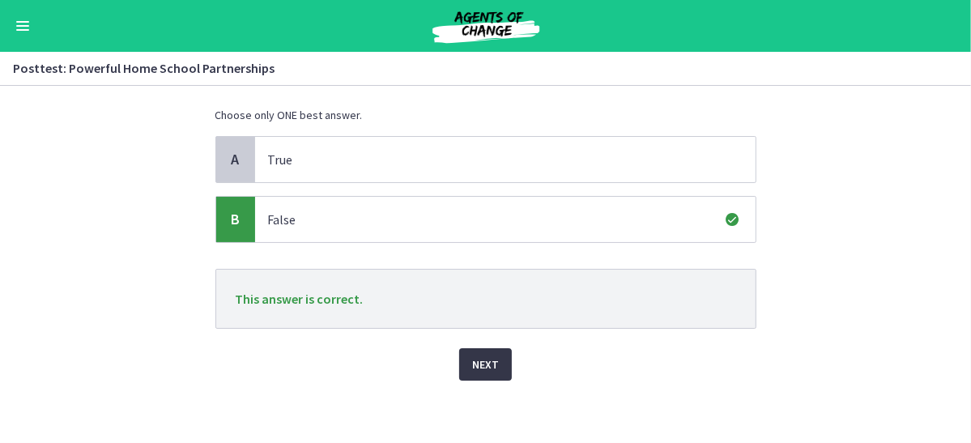
click at [484, 362] on span "Next" at bounding box center [485, 364] width 27 height 19
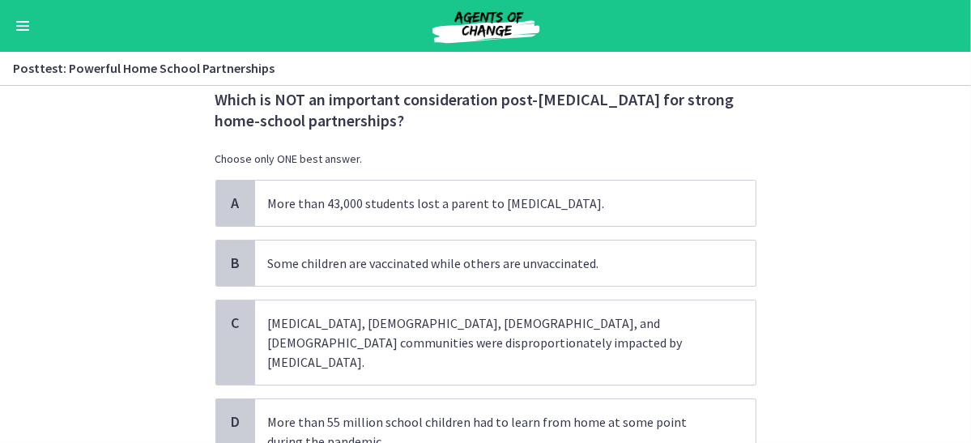
scroll to position [97, 0]
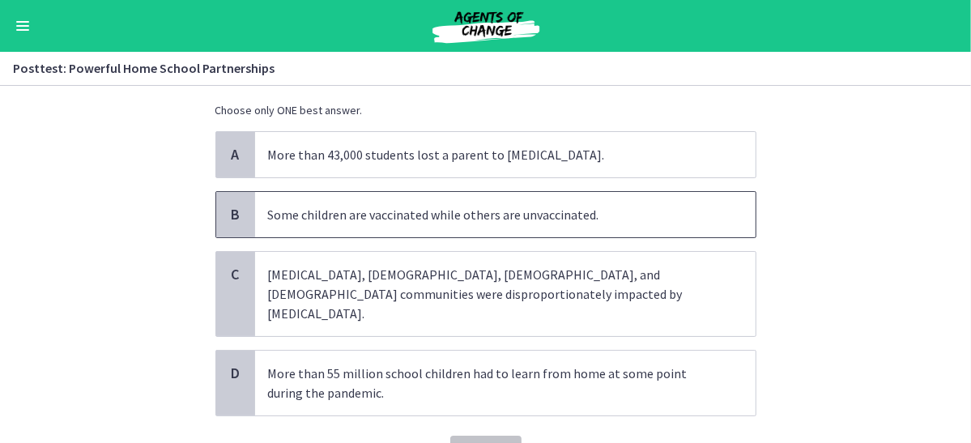
click at [420, 203] on span "Some children are vaccinated while others are unvaccinated." at bounding box center [505, 214] width 501 height 45
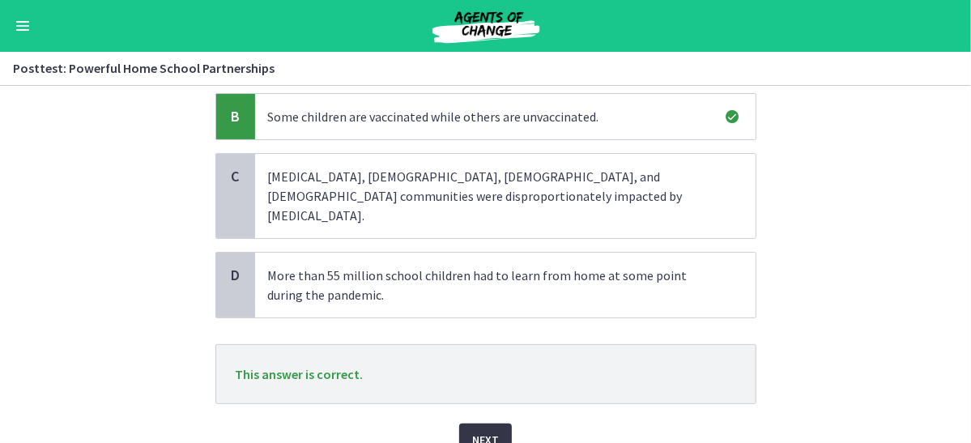
scroll to position [245, 0]
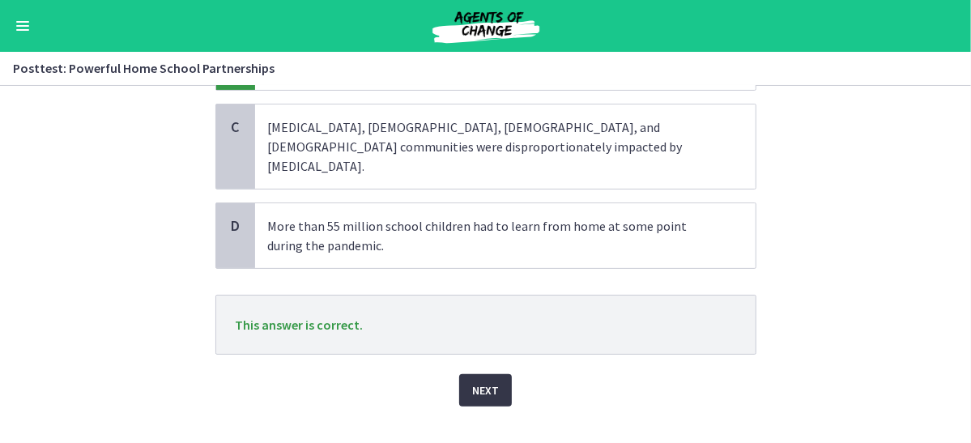
click at [482, 381] on span "Next" at bounding box center [485, 390] width 27 height 19
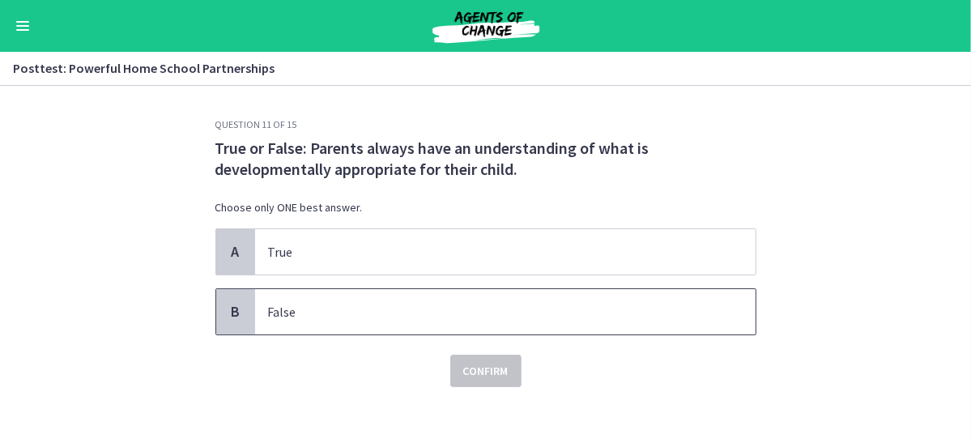
click at [380, 317] on p "False" at bounding box center [489, 311] width 442 height 19
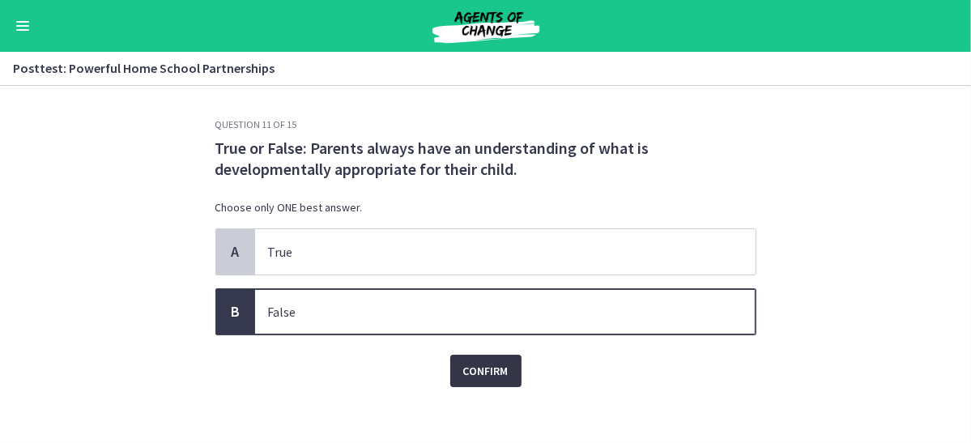
click at [484, 376] on span "Confirm" at bounding box center [485, 370] width 45 height 19
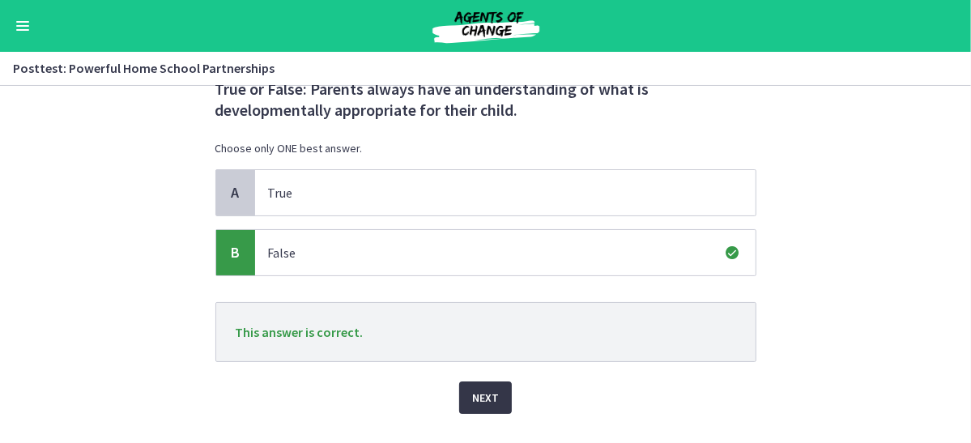
scroll to position [92, 0]
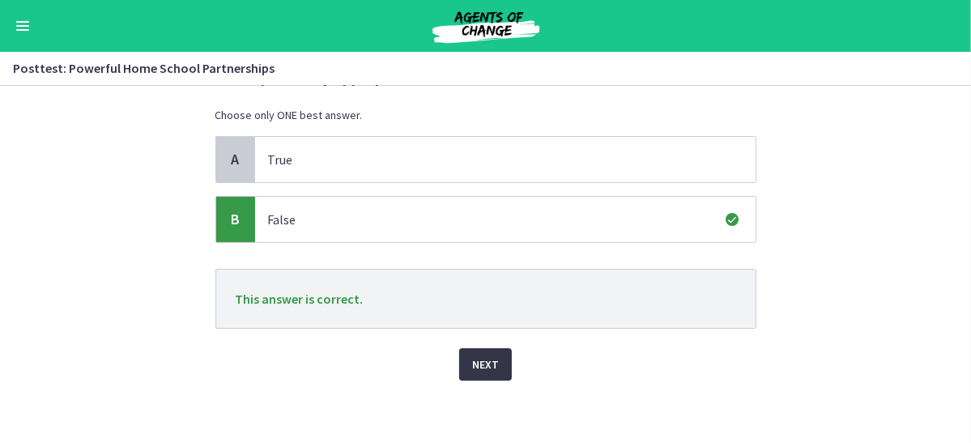
click at [484, 376] on button "Next" at bounding box center [485, 364] width 53 height 32
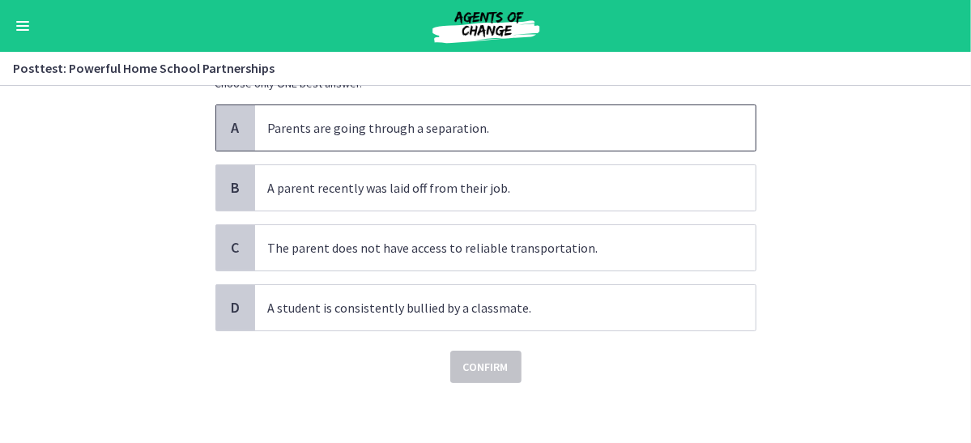
scroll to position [126, 0]
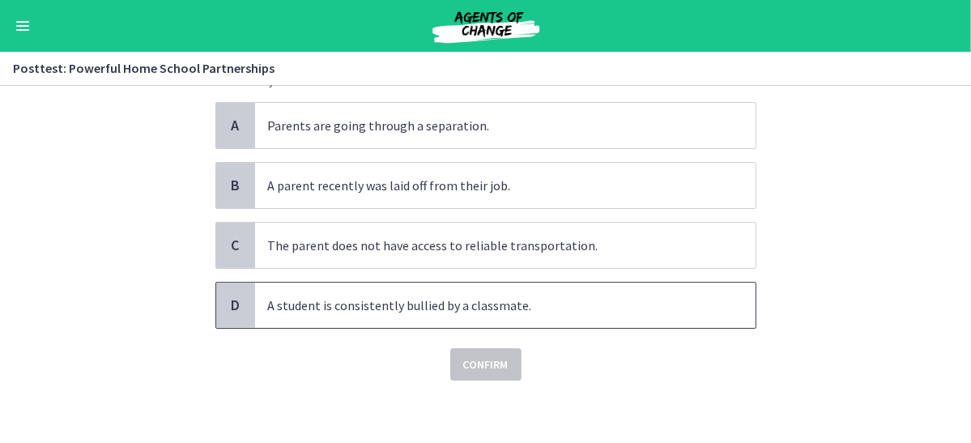
click at [496, 296] on p "A student is consistently bullied by a classmate." at bounding box center [489, 305] width 442 height 19
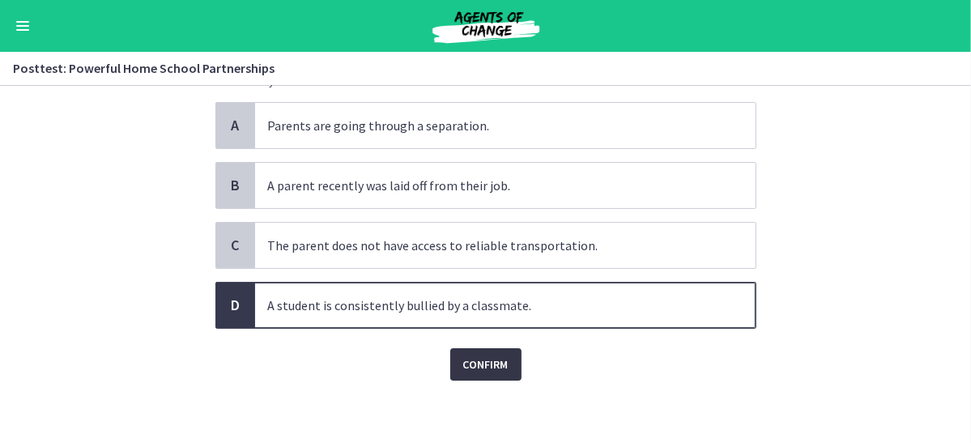
drag, startPoint x: 485, startPoint y: 382, endPoint x: 482, endPoint y: 373, distance: 10.2
click at [482, 317] on div "Question 12 of 15 Which of the following is NOT an example of a home [MEDICAL_D…" at bounding box center [486, 154] width 567 height 325
click at [482, 373] on button "Confirm" at bounding box center [485, 364] width 71 height 32
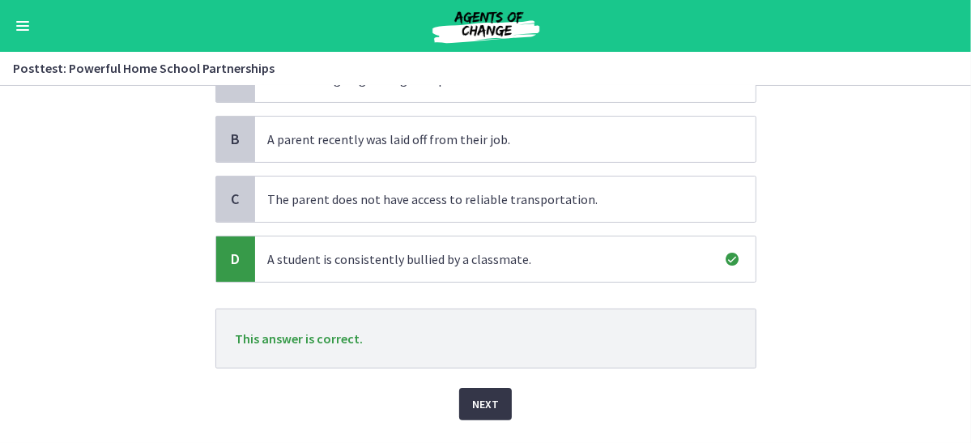
scroll to position [175, 0]
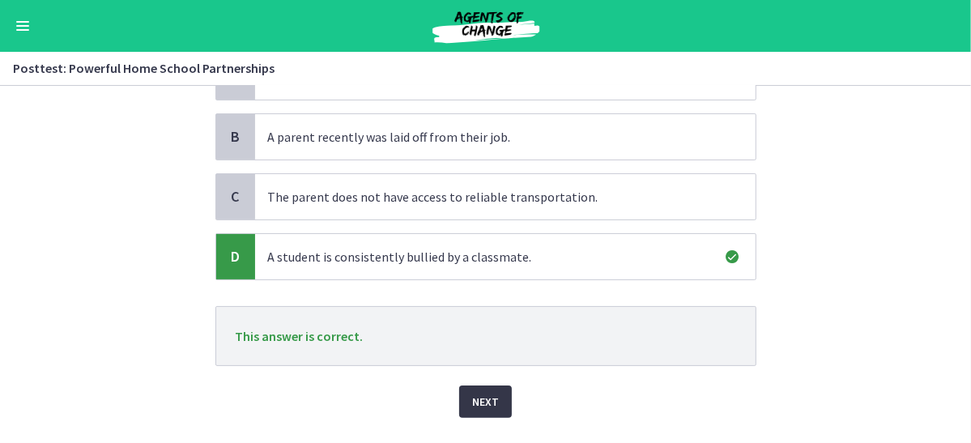
click at [484, 386] on button "Next" at bounding box center [485, 402] width 53 height 32
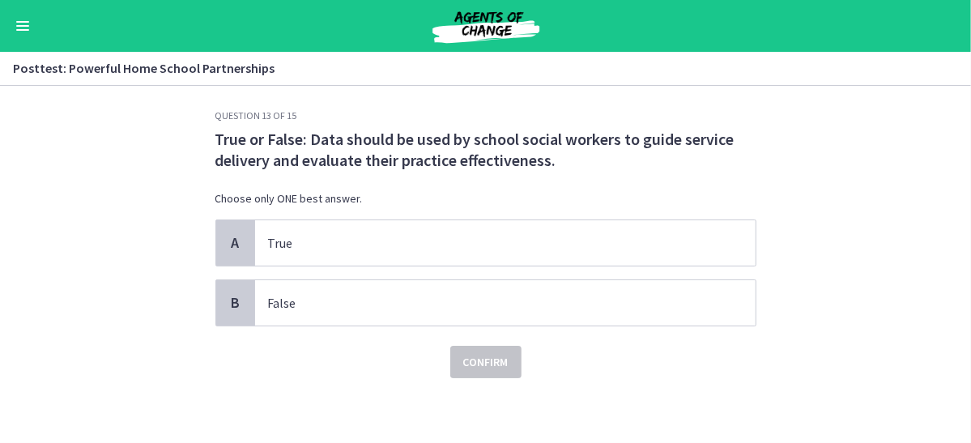
scroll to position [0, 0]
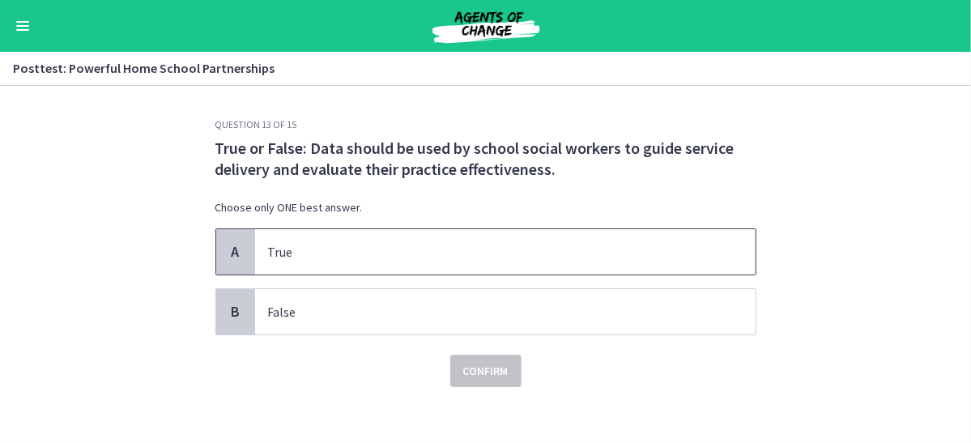
click at [376, 254] on p "True" at bounding box center [489, 251] width 442 height 19
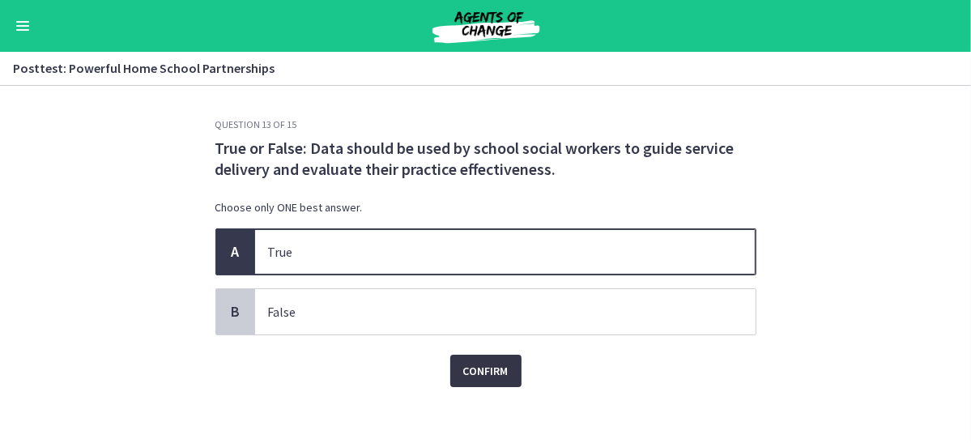
click at [487, 378] on span "Confirm" at bounding box center [485, 370] width 45 height 19
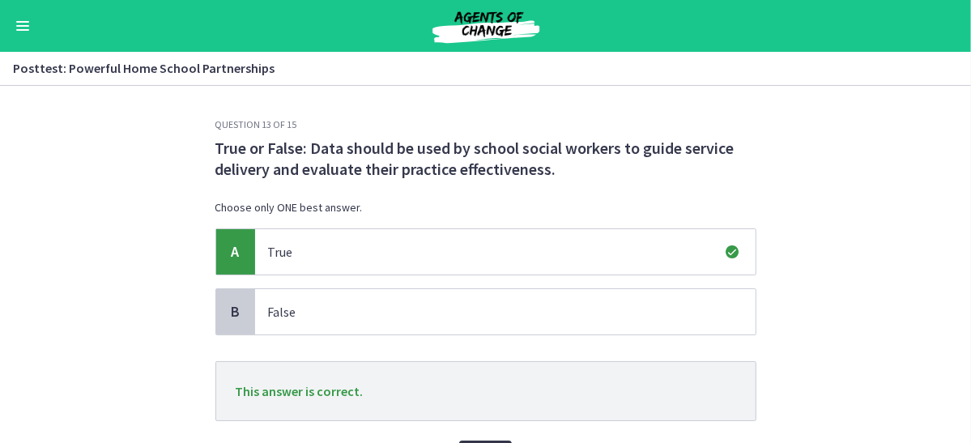
scroll to position [49, 0]
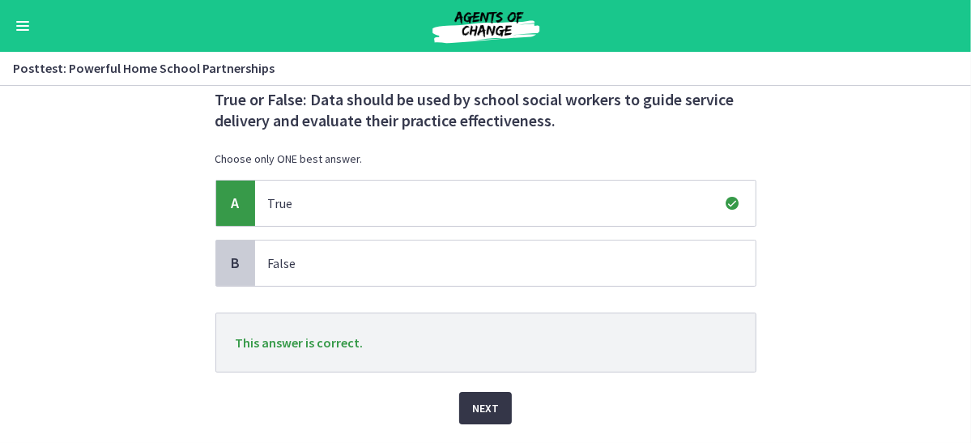
click at [491, 393] on button "Next" at bounding box center [485, 408] width 53 height 32
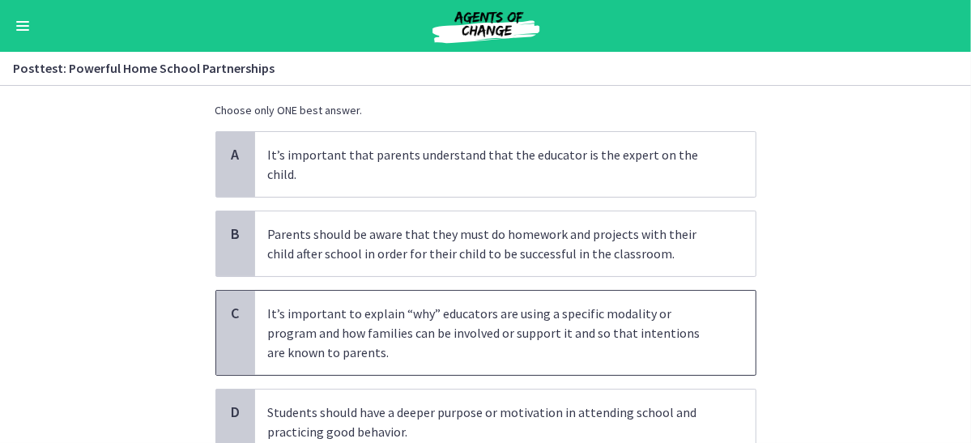
scroll to position [147, 0]
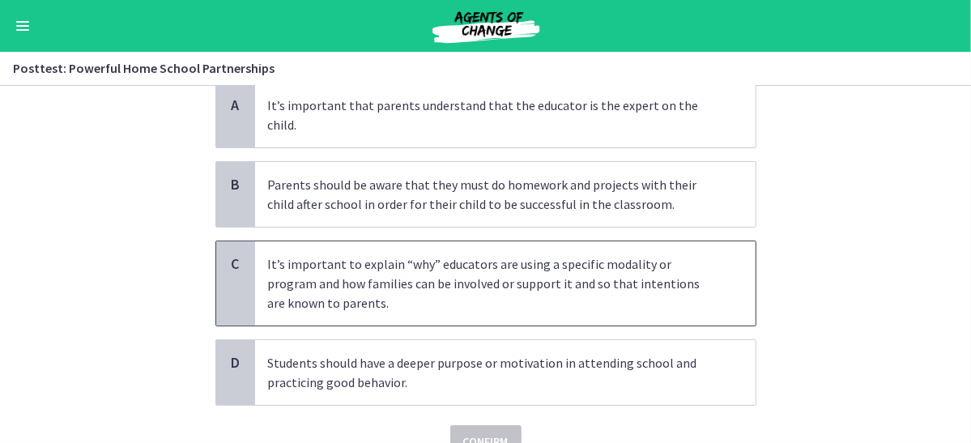
click at [579, 270] on p "It’s important to explain “why” educators are using a specific modality or prog…" at bounding box center [489, 283] width 442 height 58
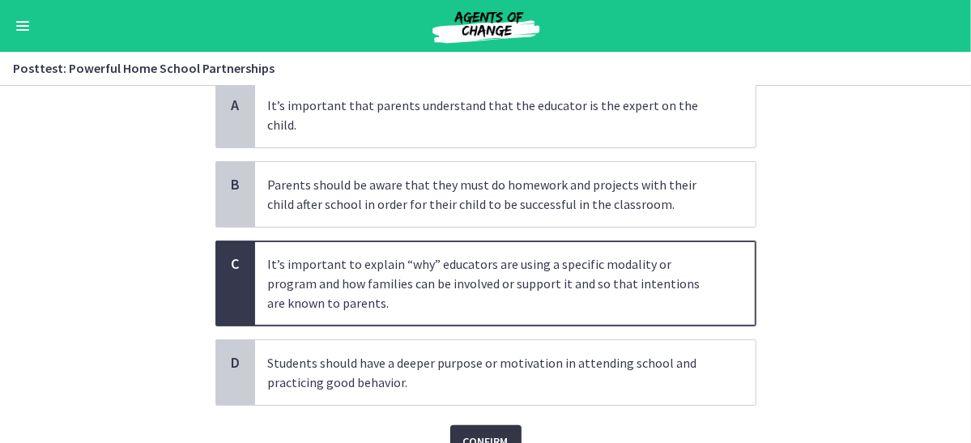
click at [475, 432] on span "Confirm" at bounding box center [485, 441] width 45 height 19
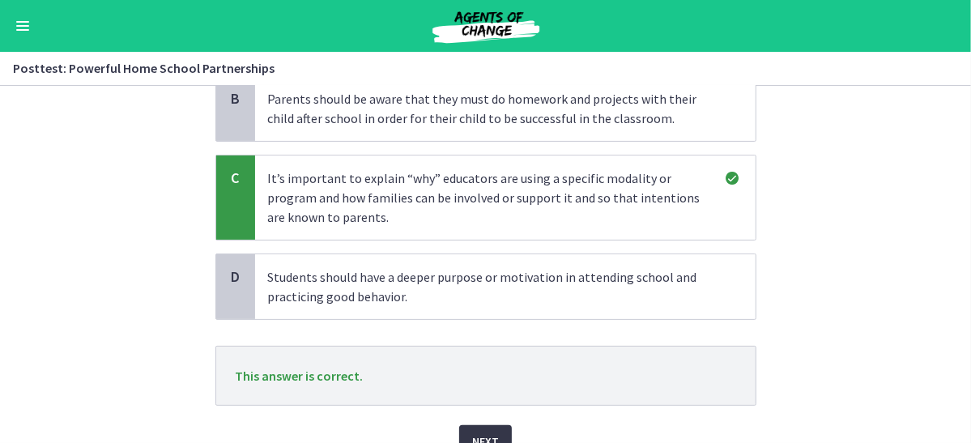
scroll to position [289, 0]
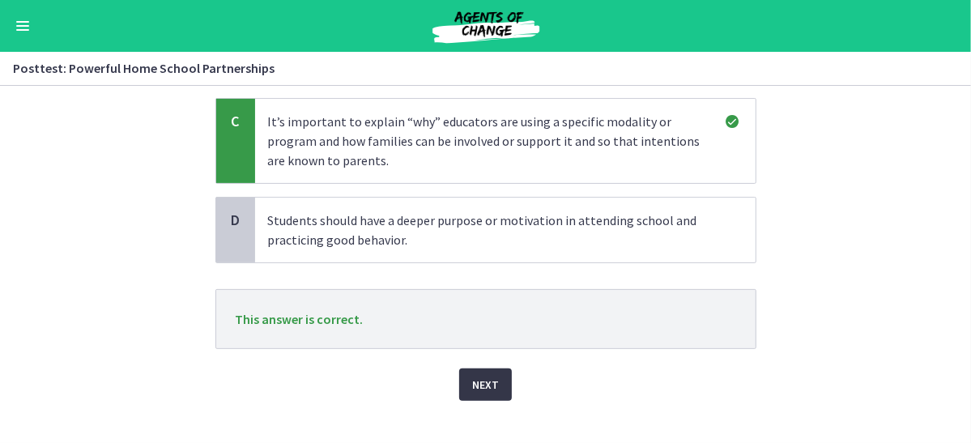
click at [487, 375] on span "Next" at bounding box center [485, 384] width 27 height 19
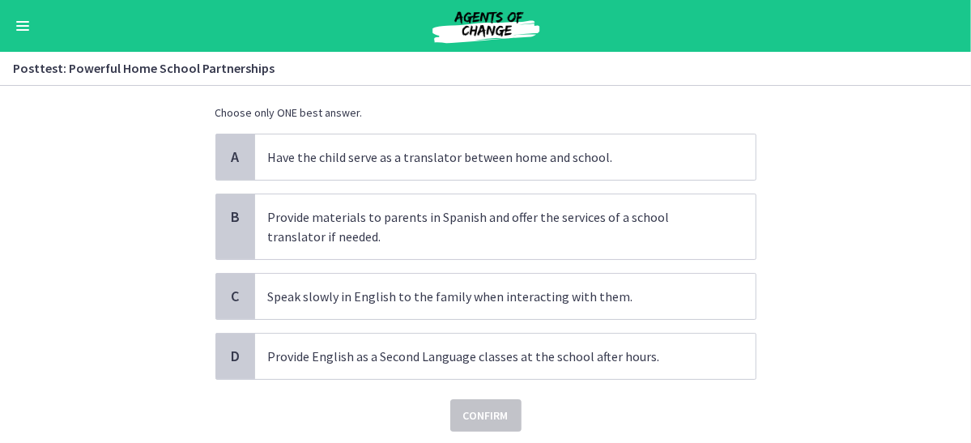
scroll to position [97, 0]
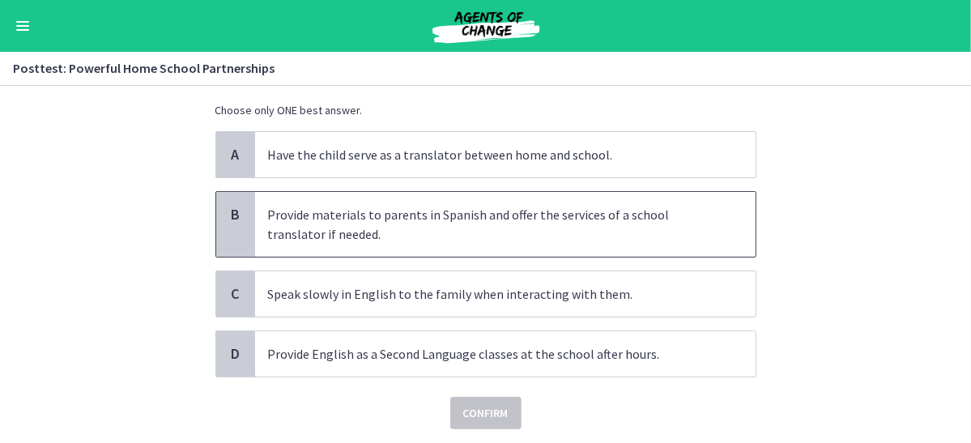
click at [449, 231] on p "Provide materials to parents in Spanish and offer the services of a school tran…" at bounding box center [489, 224] width 442 height 39
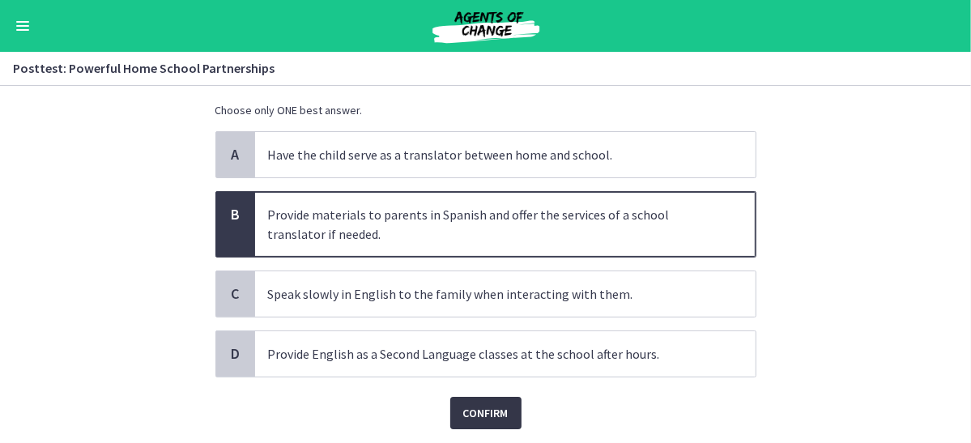
click at [470, 413] on span "Confirm" at bounding box center [485, 412] width 45 height 19
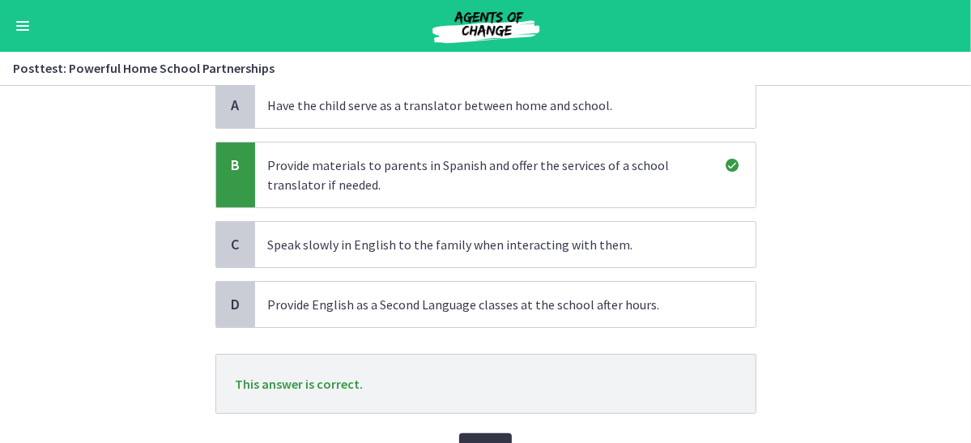
scroll to position [231, 0]
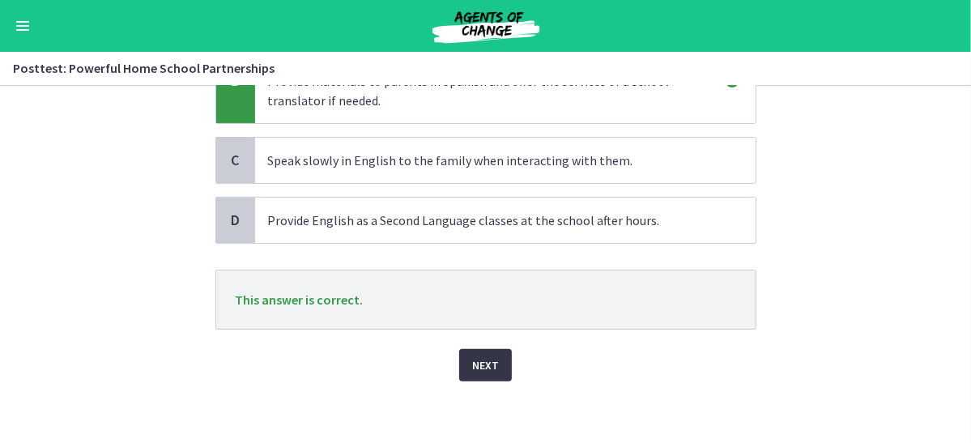
click at [479, 369] on span "Next" at bounding box center [485, 365] width 27 height 19
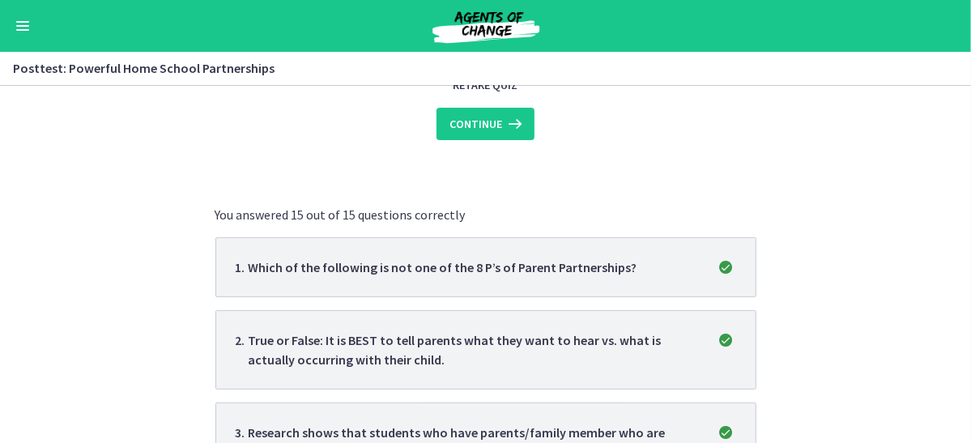
scroll to position [0, 0]
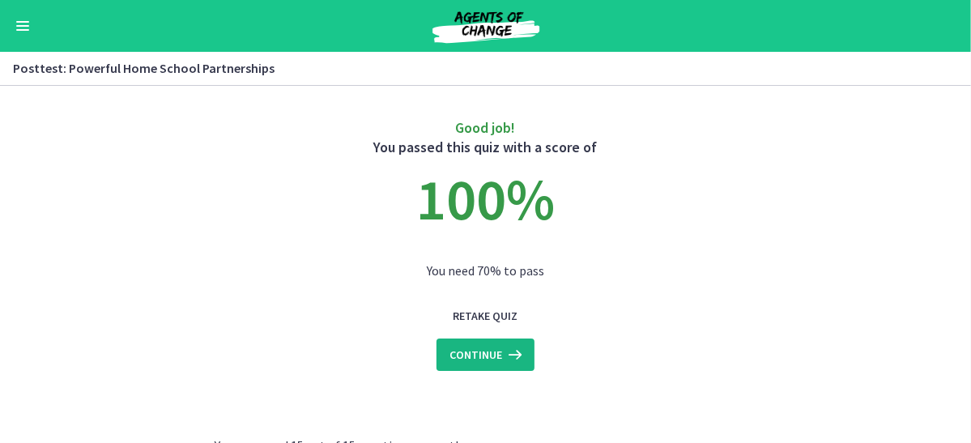
click at [480, 347] on span "Continue" at bounding box center [476, 354] width 53 height 19
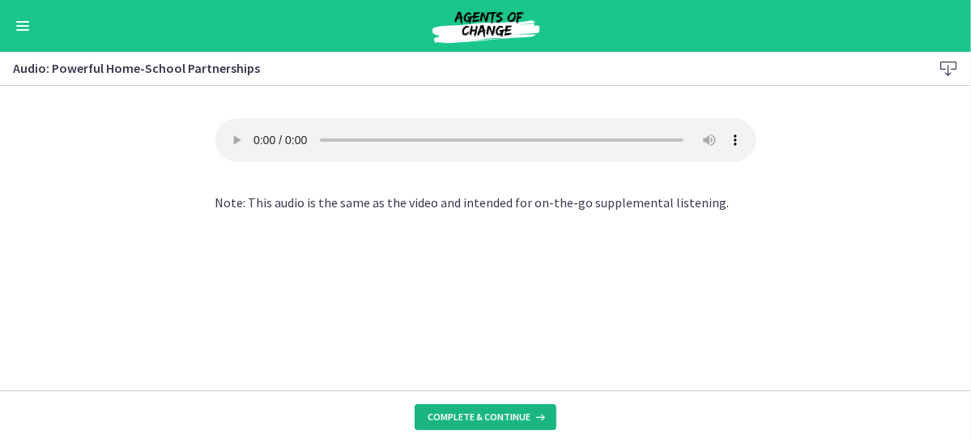
click at [510, 425] on button "Complete & continue" at bounding box center [486, 417] width 142 height 26
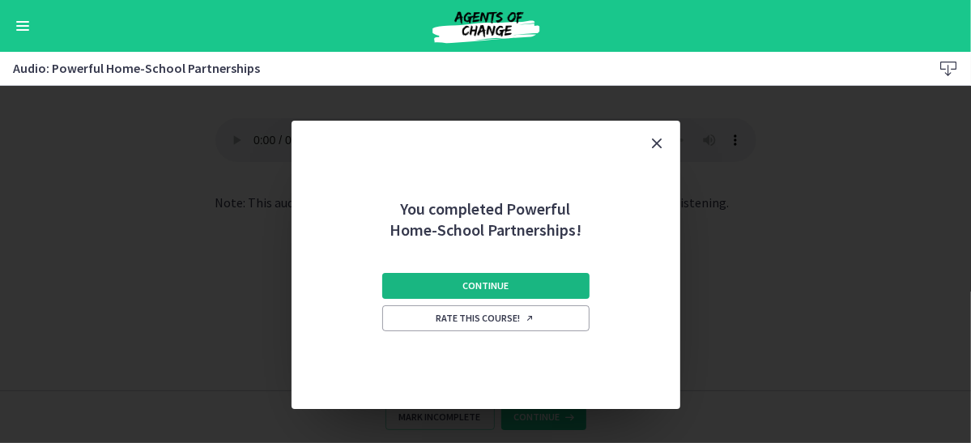
click at [461, 292] on button "Continue" at bounding box center [485, 286] width 207 height 26
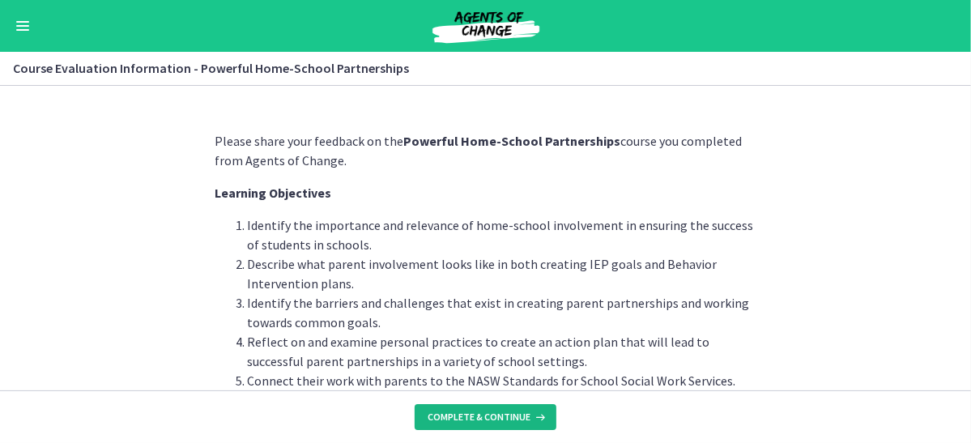
click at [499, 418] on span "Complete & continue" at bounding box center [479, 417] width 103 height 13
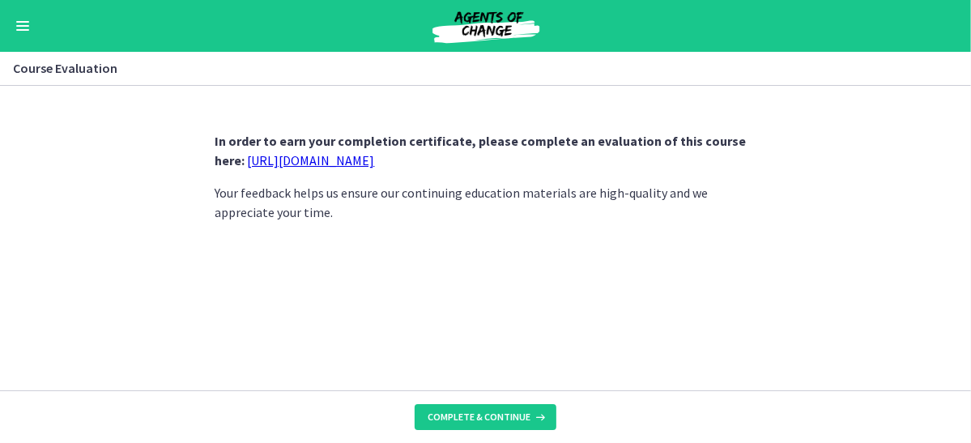
click at [362, 159] on link "[URL][DOMAIN_NAME]" at bounding box center [311, 160] width 127 height 16
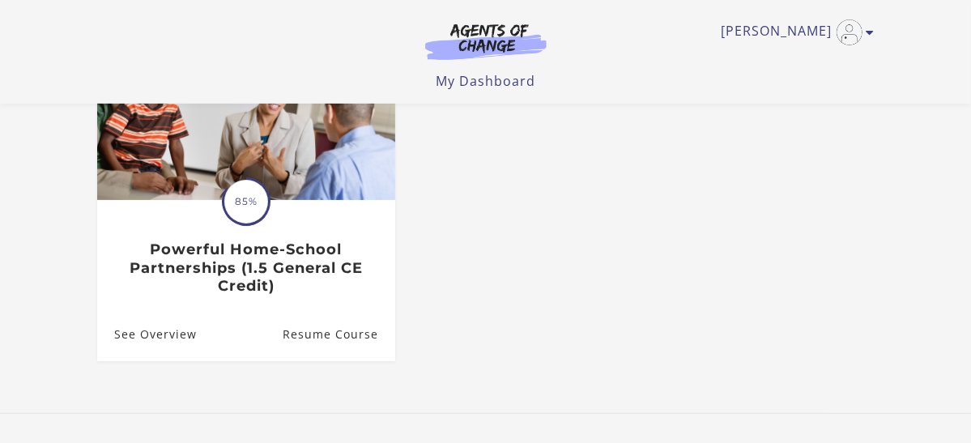
scroll to position [213, 0]
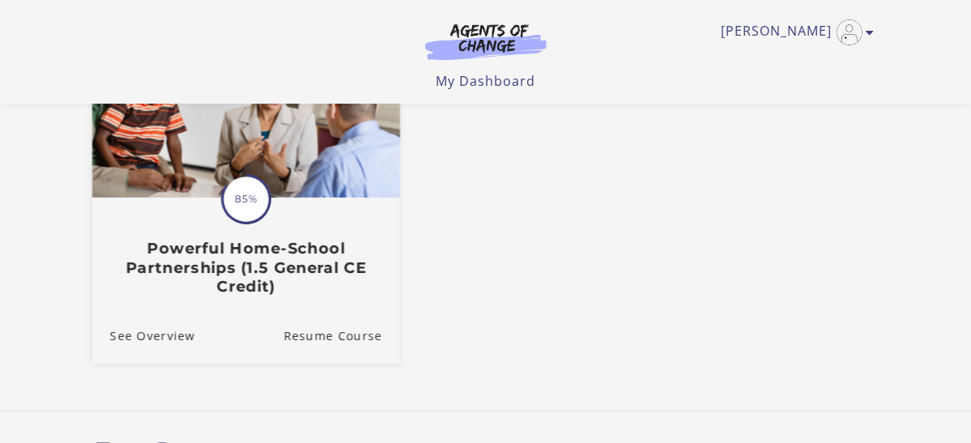
click at [290, 210] on div "Translation missing: en.liquid.partials.dashboard_course_card.progress_descript…" at bounding box center [246, 247] width 308 height 96
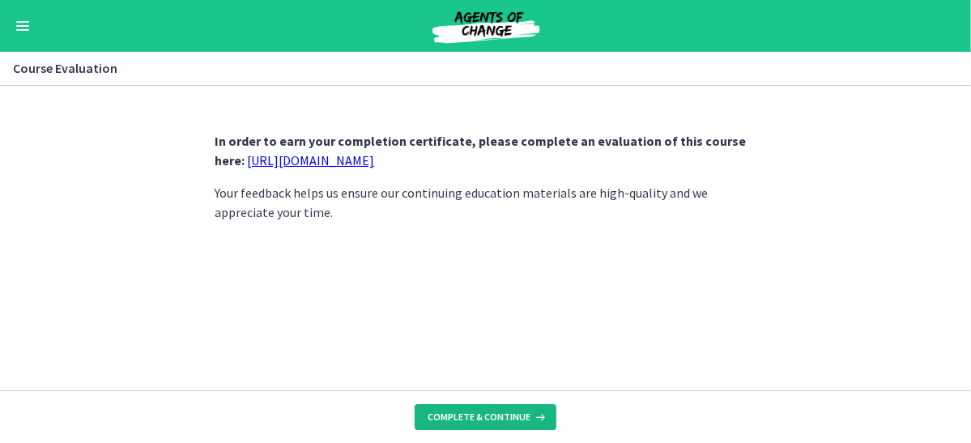
click at [493, 410] on button "Complete & continue" at bounding box center [486, 417] width 142 height 26
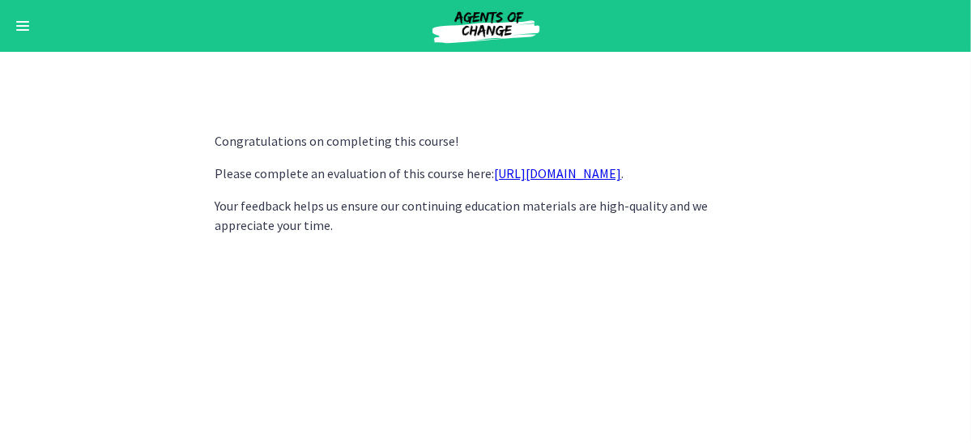
click at [560, 170] on link "https://forms.gle/iBpb7zobziVS6aFEA" at bounding box center [558, 173] width 127 height 16
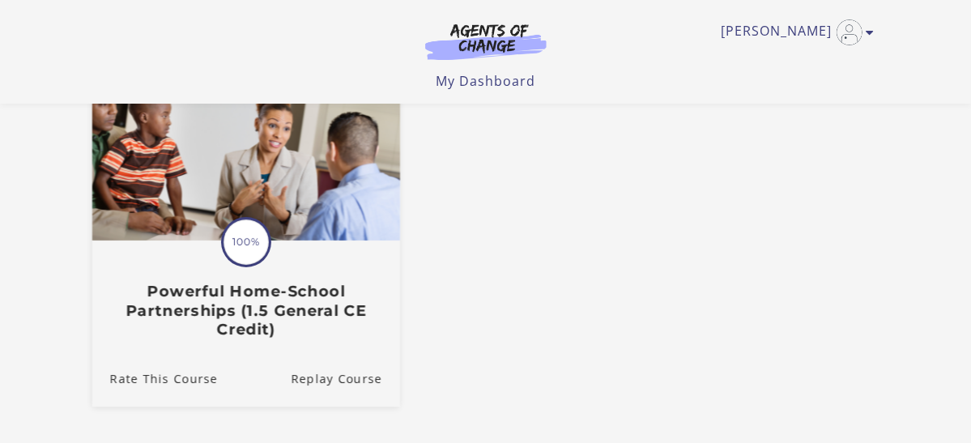
scroll to position [85, 0]
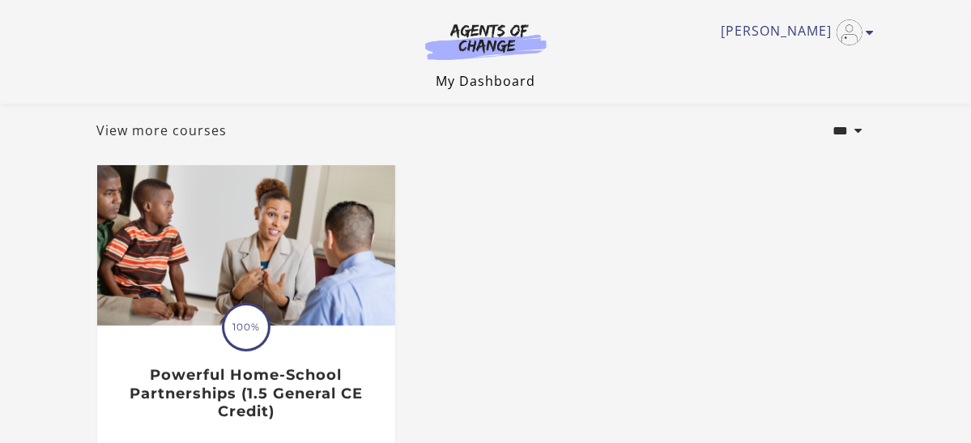
click at [492, 85] on link "My Dashboard" at bounding box center [486, 81] width 100 height 18
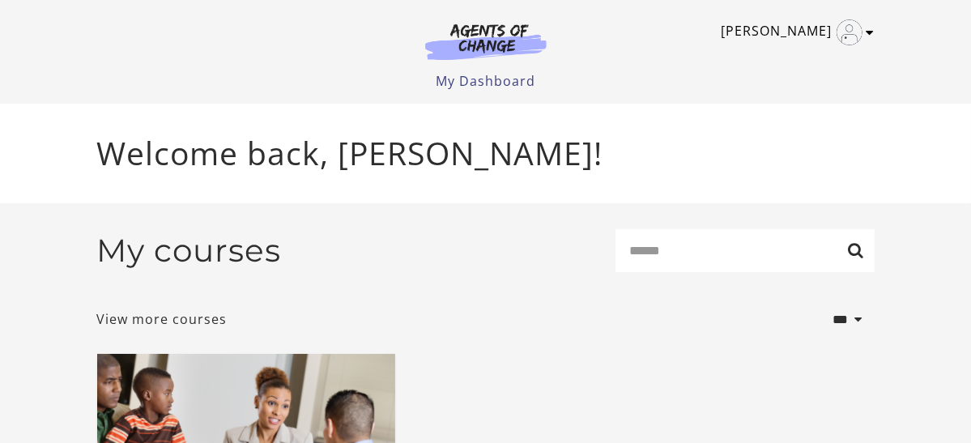
click at [816, 33] on link "[PERSON_NAME]" at bounding box center [794, 32] width 145 height 26
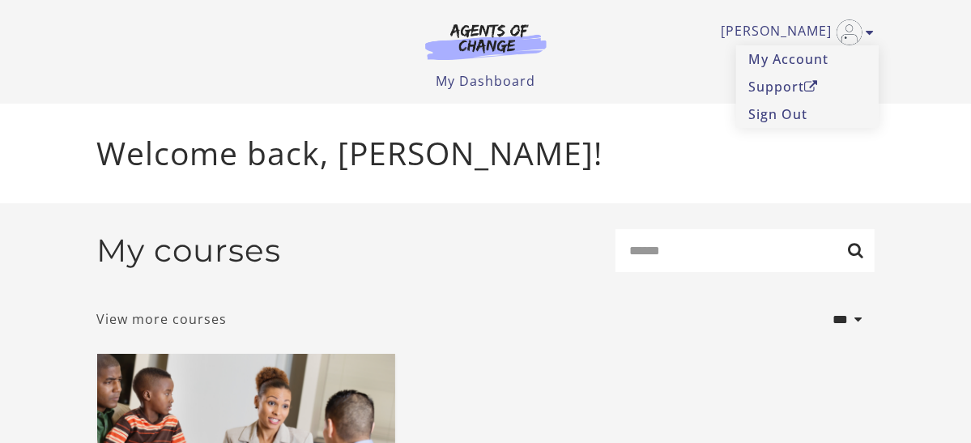
click at [190, 322] on link "View more courses" at bounding box center [162, 318] width 130 height 19
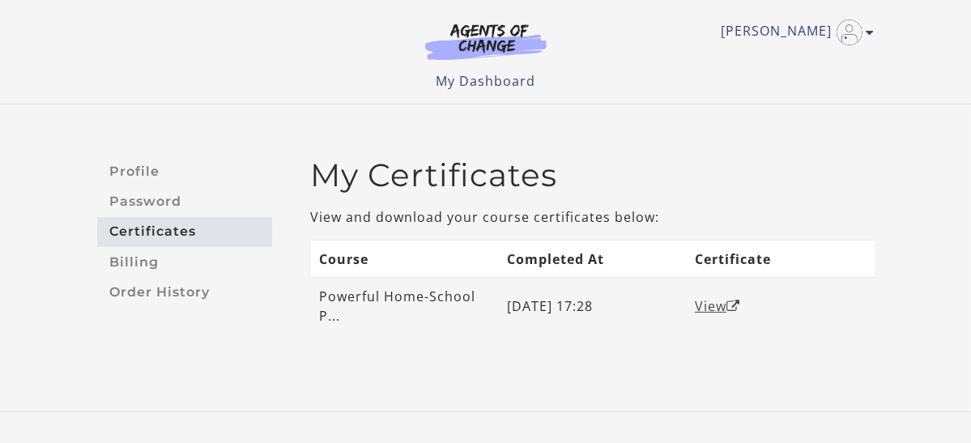
click at [712, 301] on link "View" at bounding box center [717, 306] width 45 height 18
click at [709, 305] on link "View" at bounding box center [717, 306] width 45 height 18
